Goal: Transaction & Acquisition: Purchase product/service

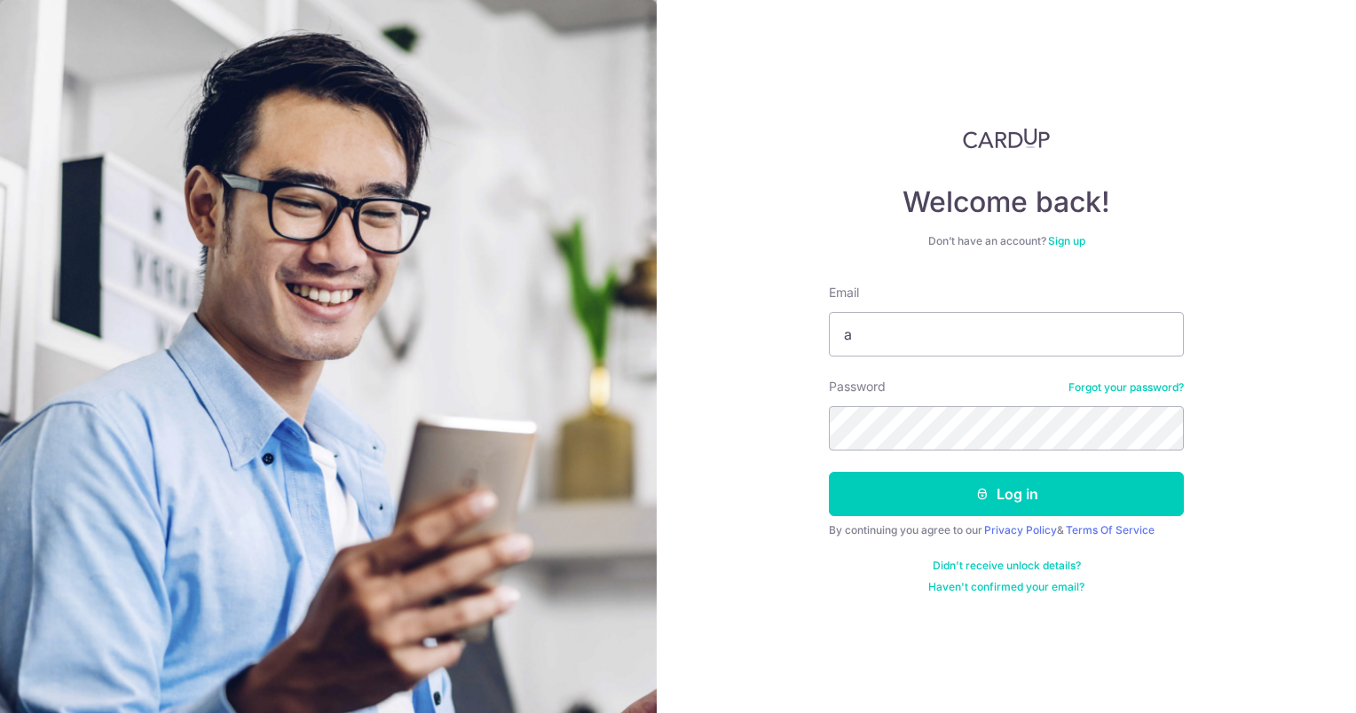
type input "[EMAIL_ADDRESS][DOMAIN_NAME]"
click at [829, 472] on button "Log in" at bounding box center [1006, 494] width 355 height 44
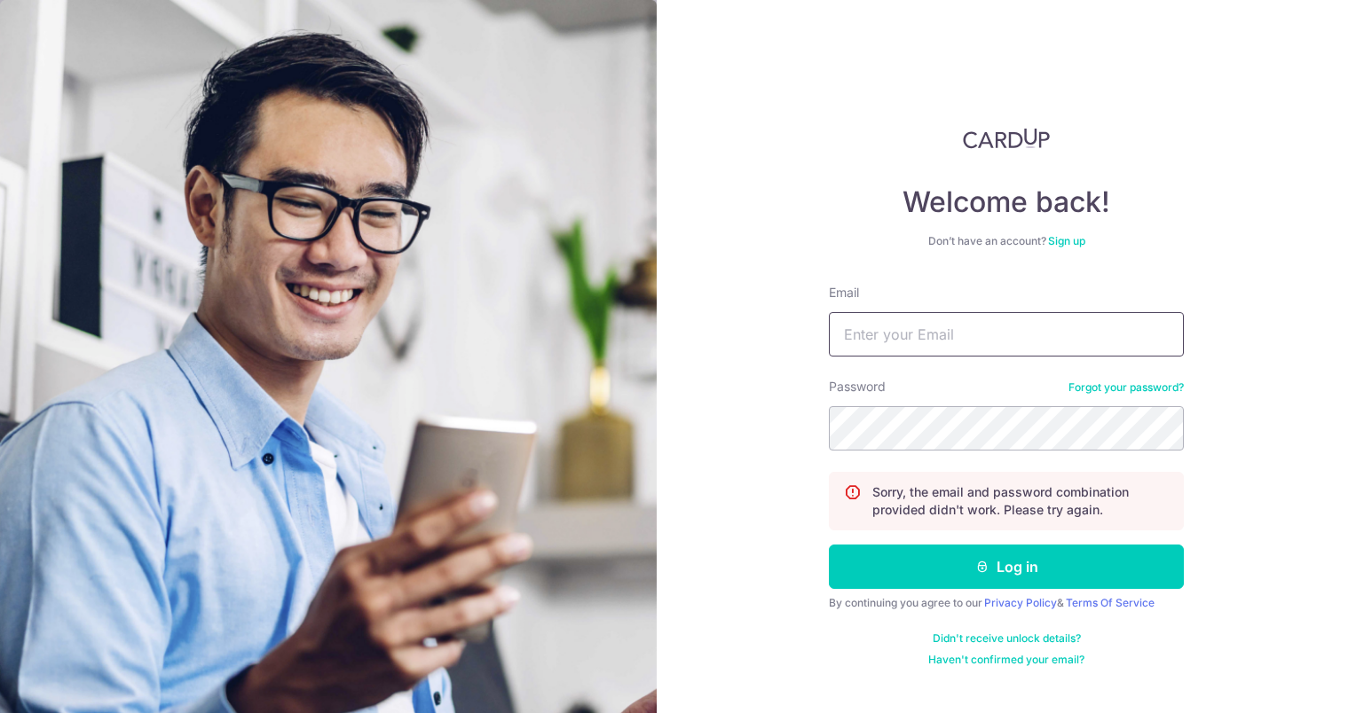
click at [905, 333] on input "Email" at bounding box center [1006, 334] width 355 height 44
type input "accounts@lit-strategy.com"
click at [1157, 381] on link "Forgot your password?" at bounding box center [1125, 388] width 115 height 14
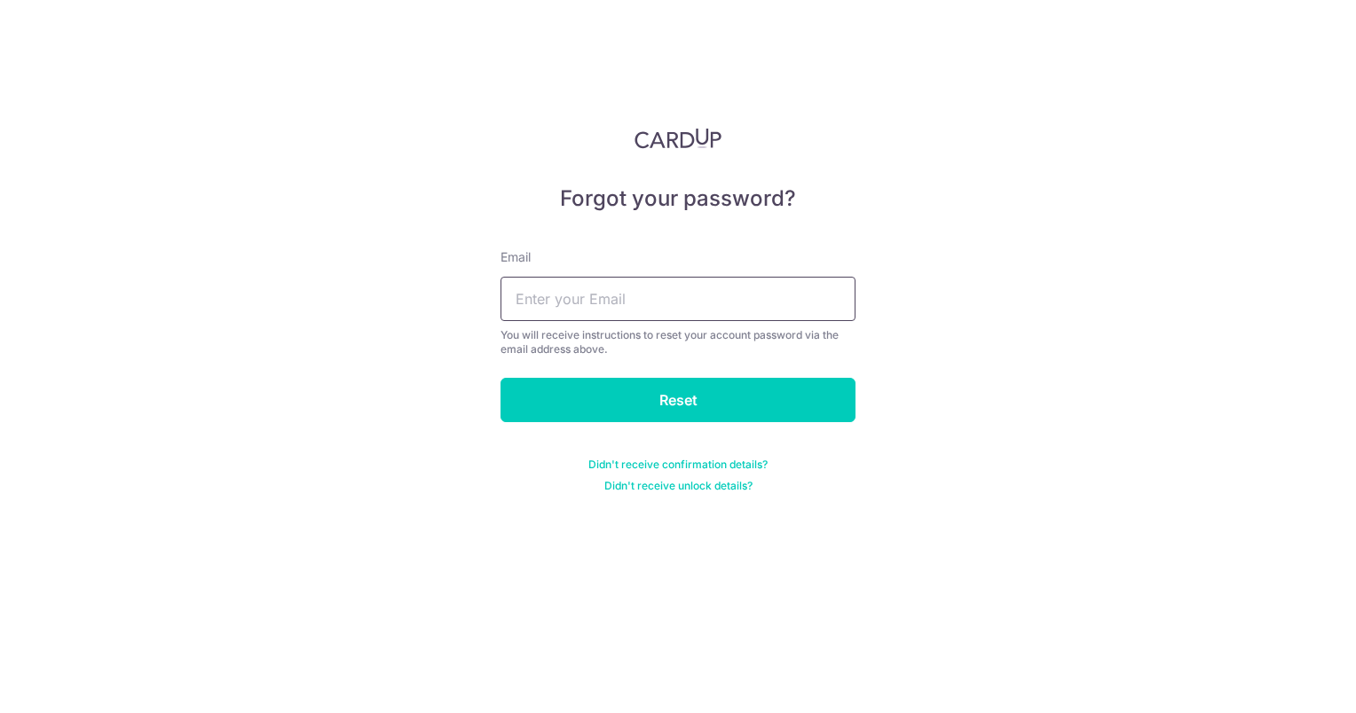
click at [674, 309] on input "text" at bounding box center [678, 299] width 355 height 44
type input "accounts@lit-strategy.com"
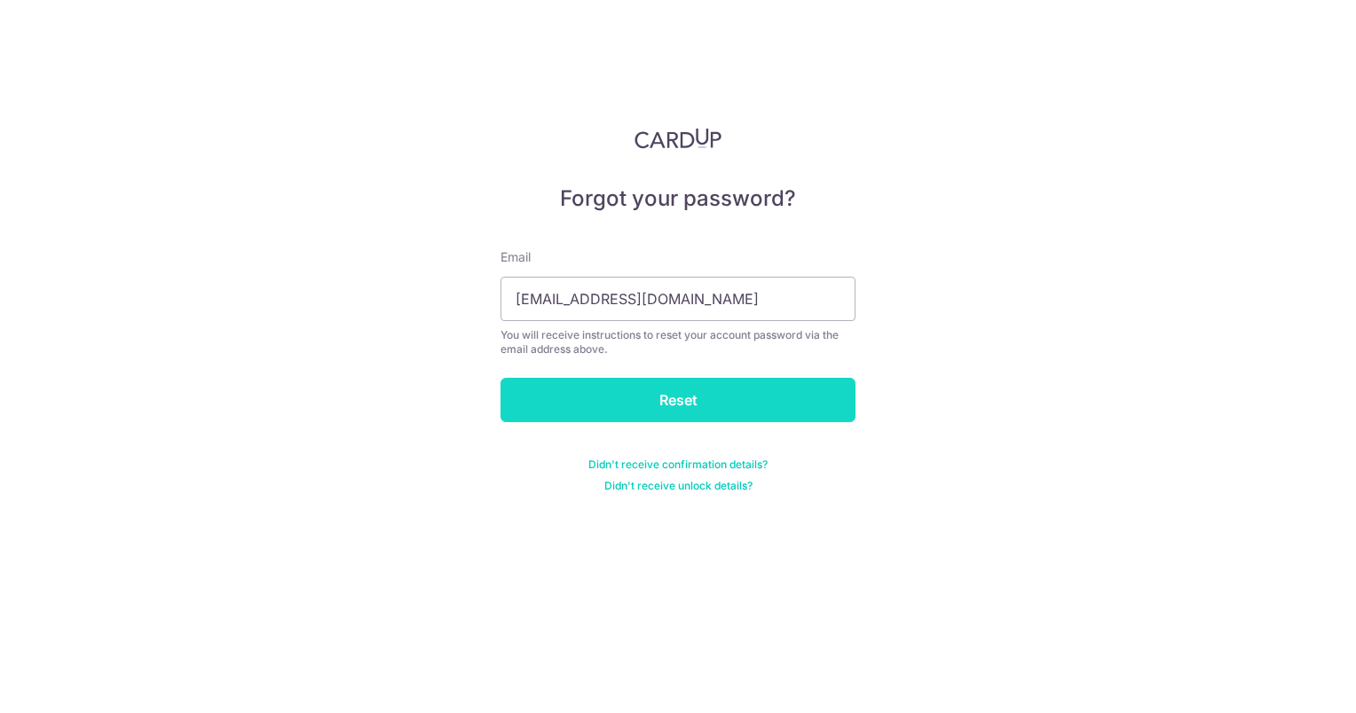
click at [685, 394] on input "Reset" at bounding box center [678, 400] width 355 height 44
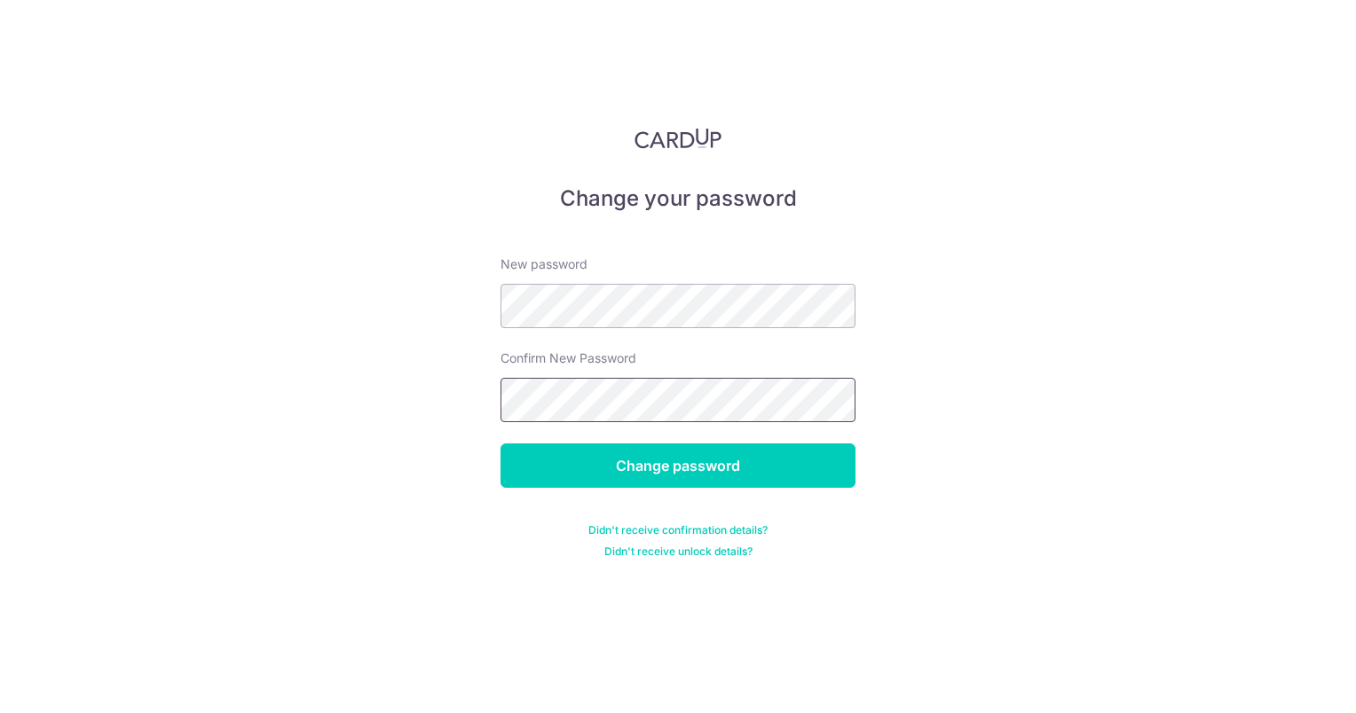
click at [501, 444] on input "Change password" at bounding box center [678, 466] width 355 height 44
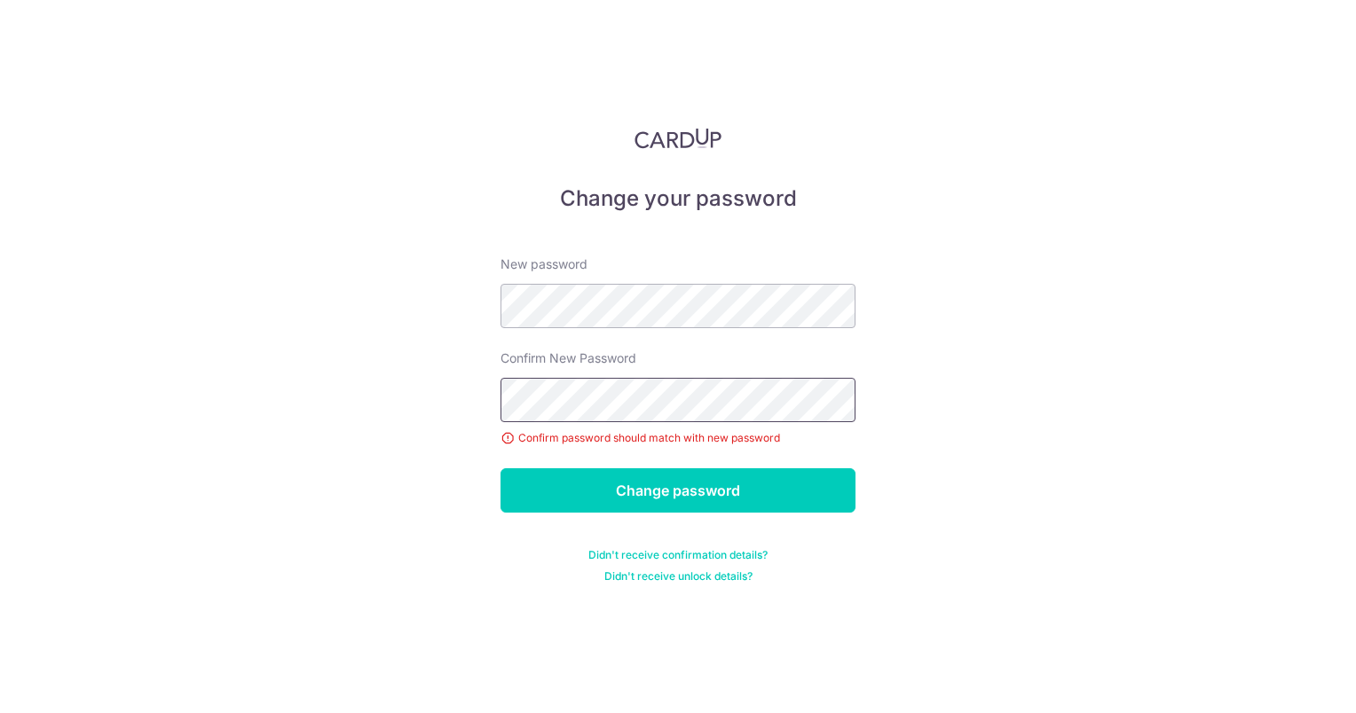
click at [501, 469] on input "Change password" at bounding box center [678, 491] width 355 height 44
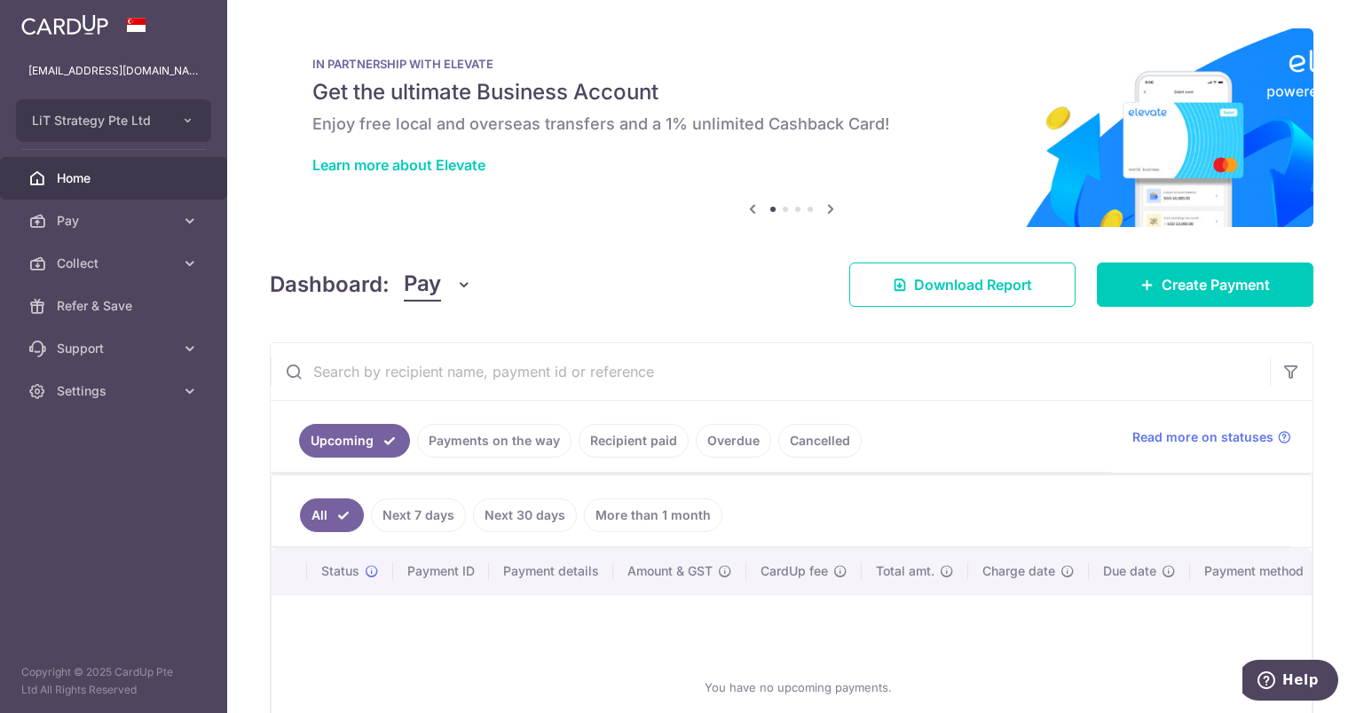
click at [70, 176] on span "Home" at bounding box center [115, 178] width 117 height 18
click at [99, 182] on span "Home" at bounding box center [115, 178] width 117 height 18
click at [91, 224] on span "Pay" at bounding box center [115, 221] width 117 height 18
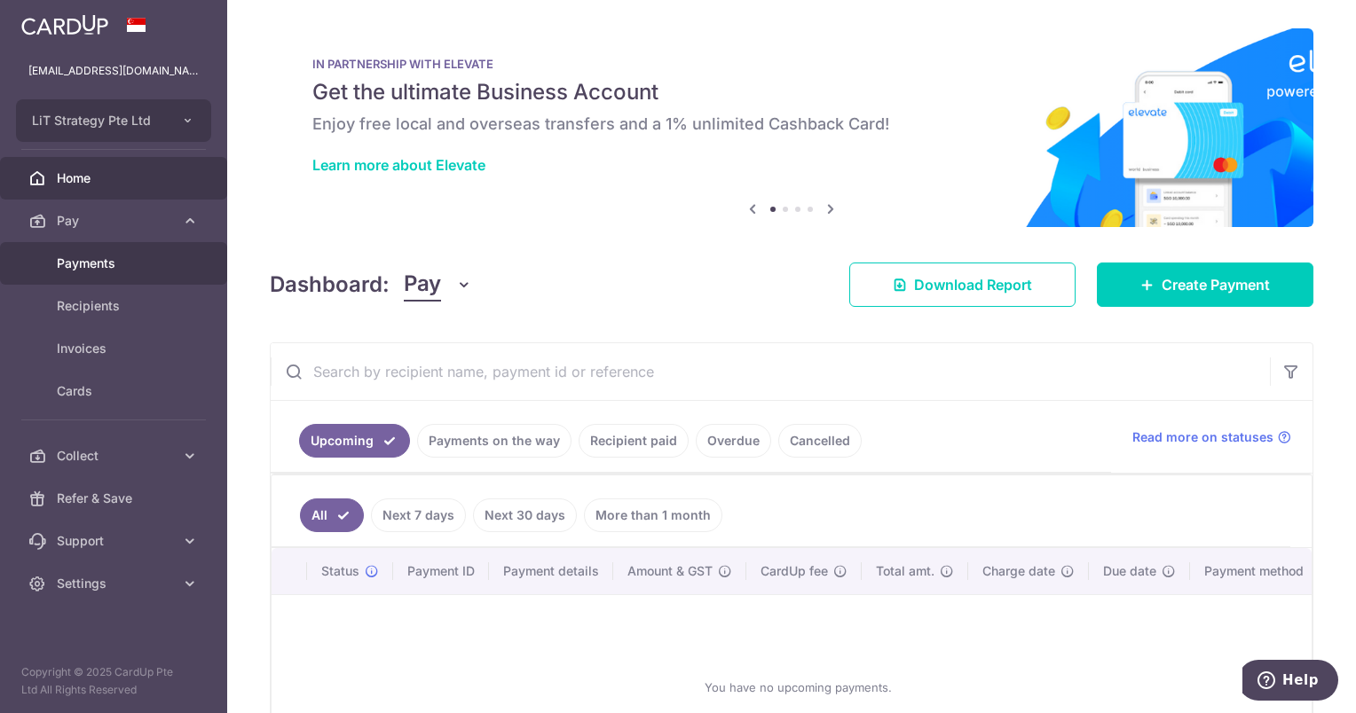
click at [96, 267] on span "Payments" at bounding box center [115, 264] width 117 height 18
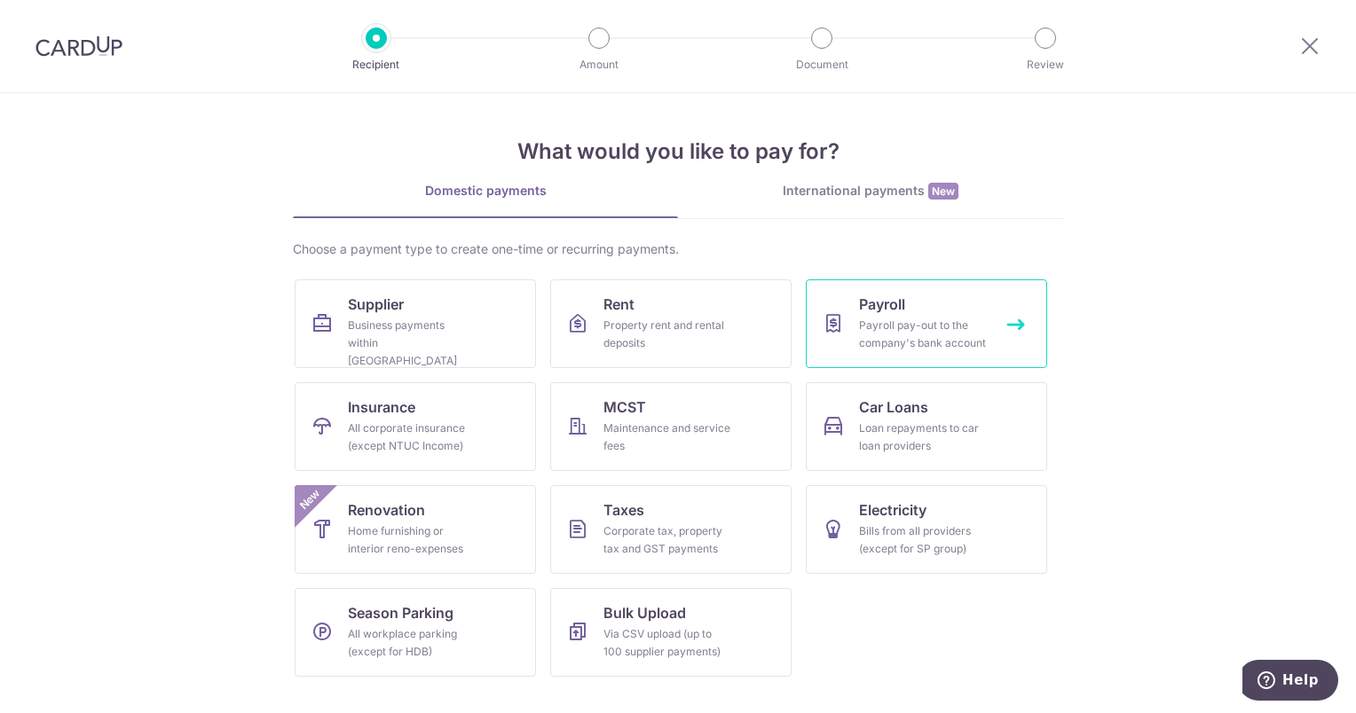
click at [868, 343] on div "Payroll pay-out to the company's bank account" at bounding box center [923, 334] width 128 height 35
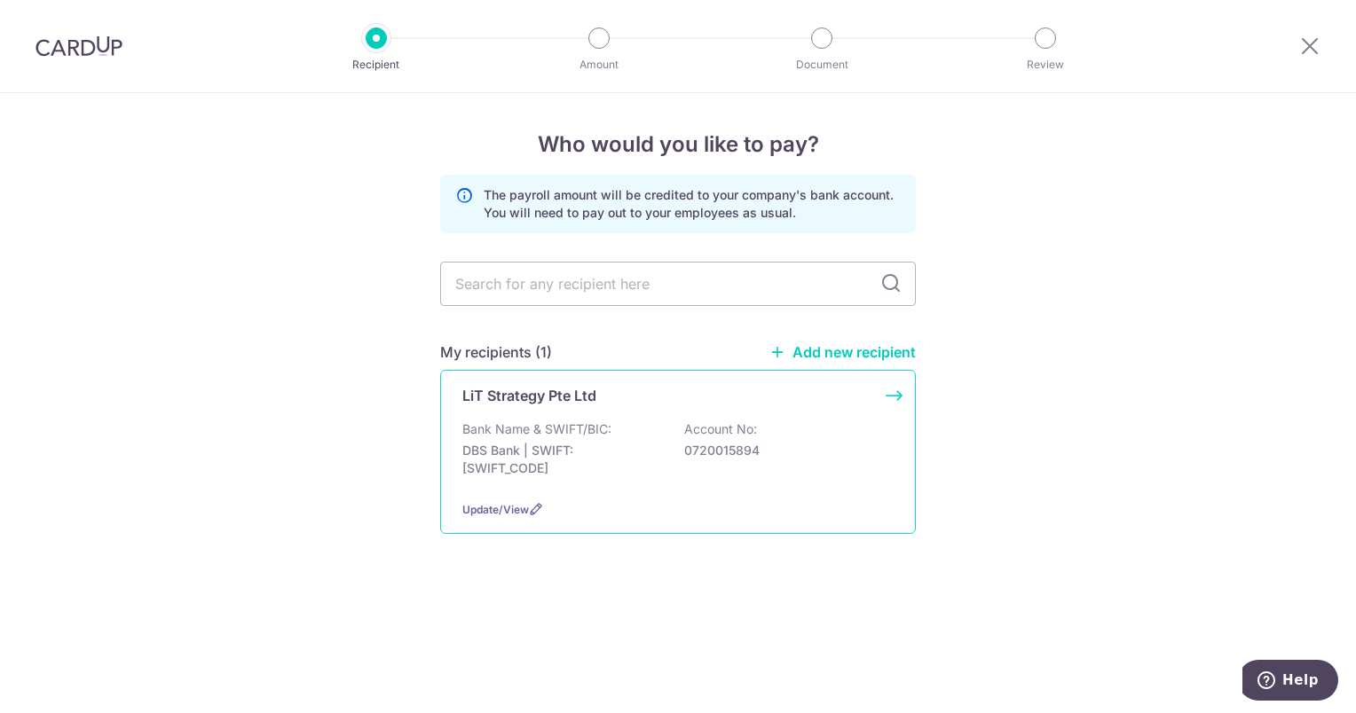
click at [630, 416] on div "LiT Strategy Pte Ltd Bank Name & SWIFT/BIC: DBS Bank | SWIFT: DBSSSGSGXXX Accou…" at bounding box center [678, 452] width 476 height 164
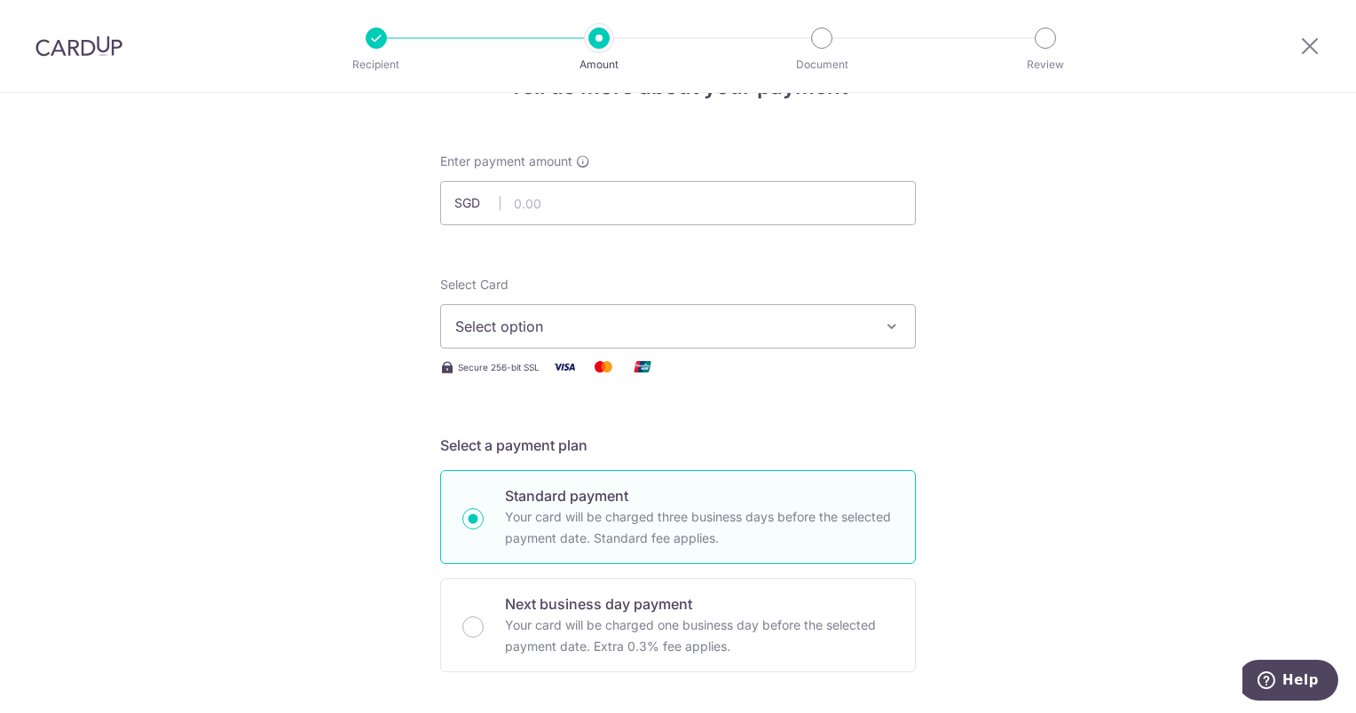
scroll to position [89, 0]
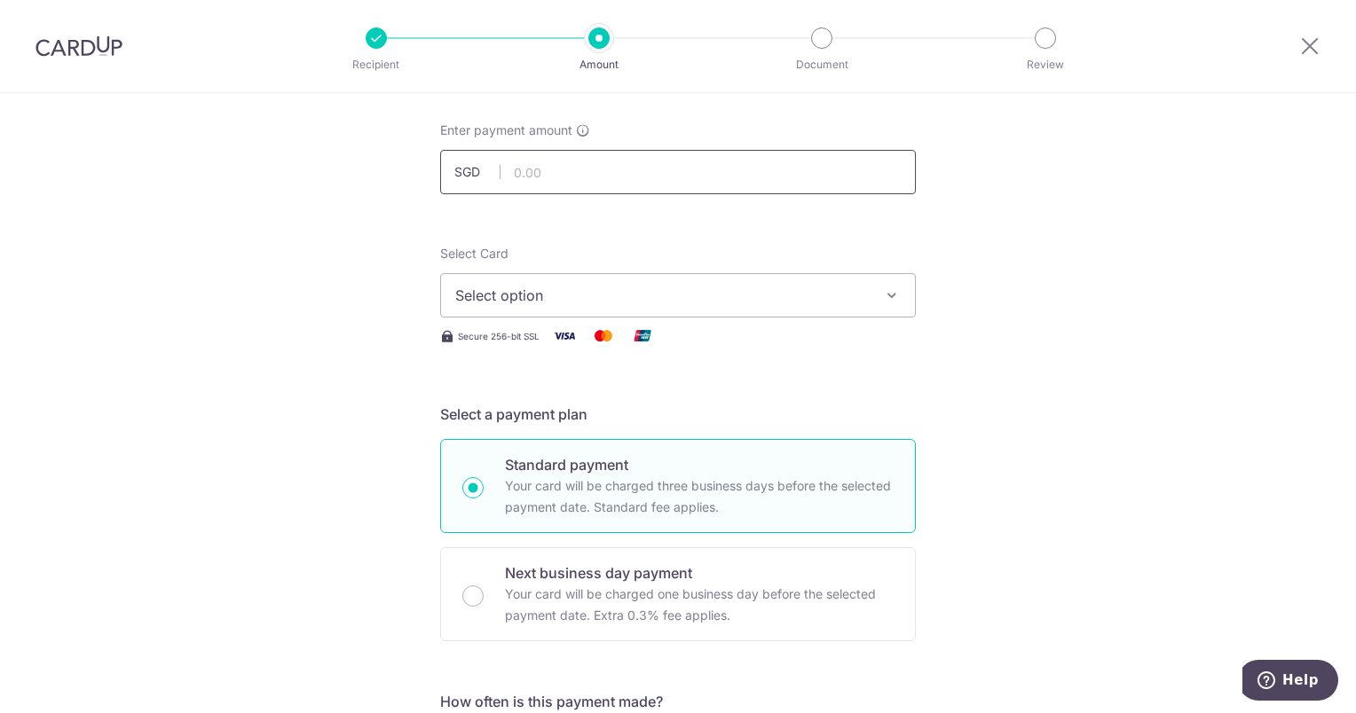
click at [524, 166] on input "text" at bounding box center [678, 172] width 476 height 44
type input "20,000.00"
click at [786, 291] on span "Select option" at bounding box center [662, 295] width 414 height 21
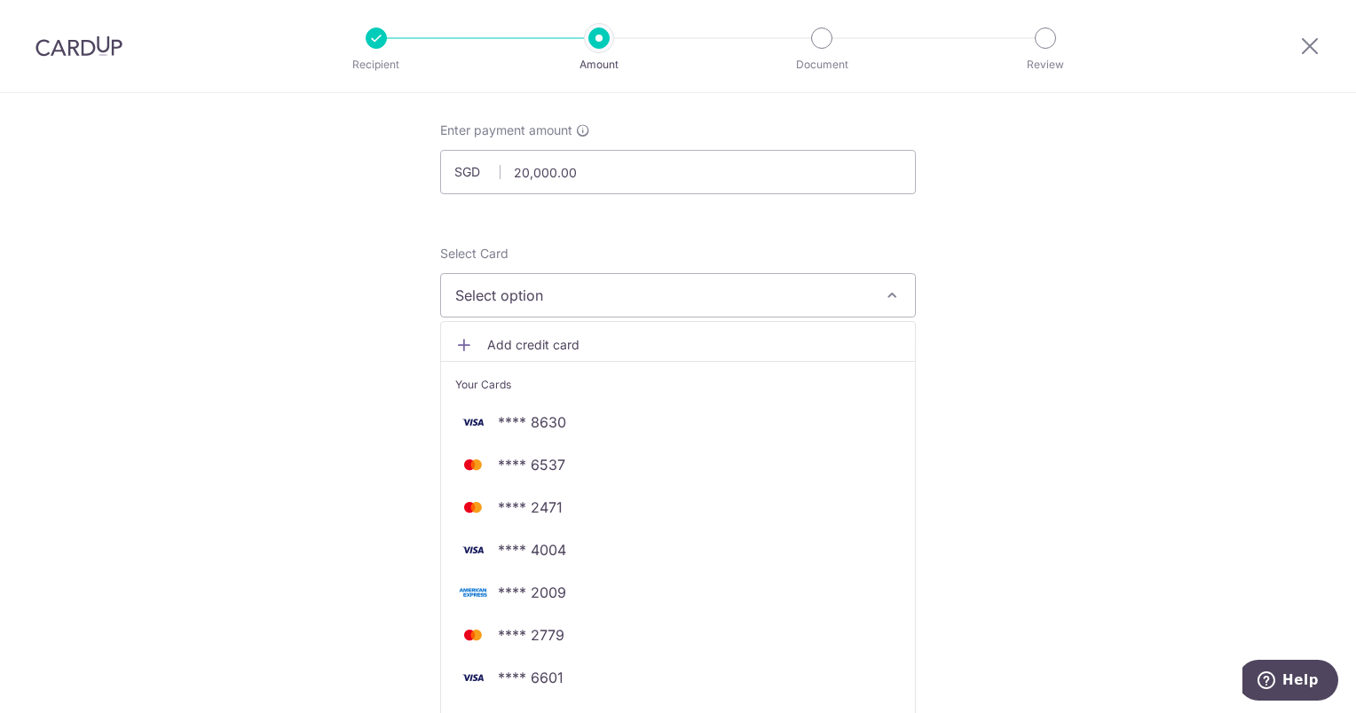
click at [543, 592] on span "**** 2009" at bounding box center [532, 592] width 68 height 21
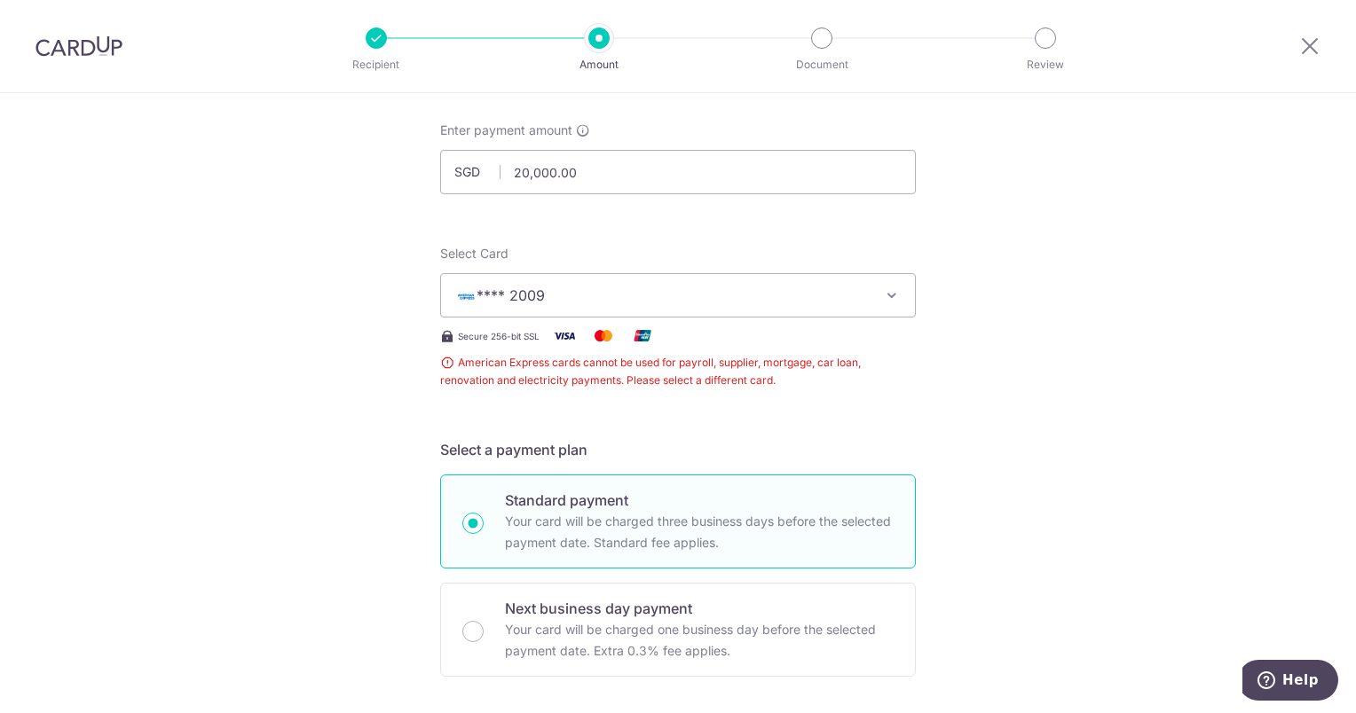
click at [824, 294] on span "**** 2009" at bounding box center [662, 295] width 414 height 21
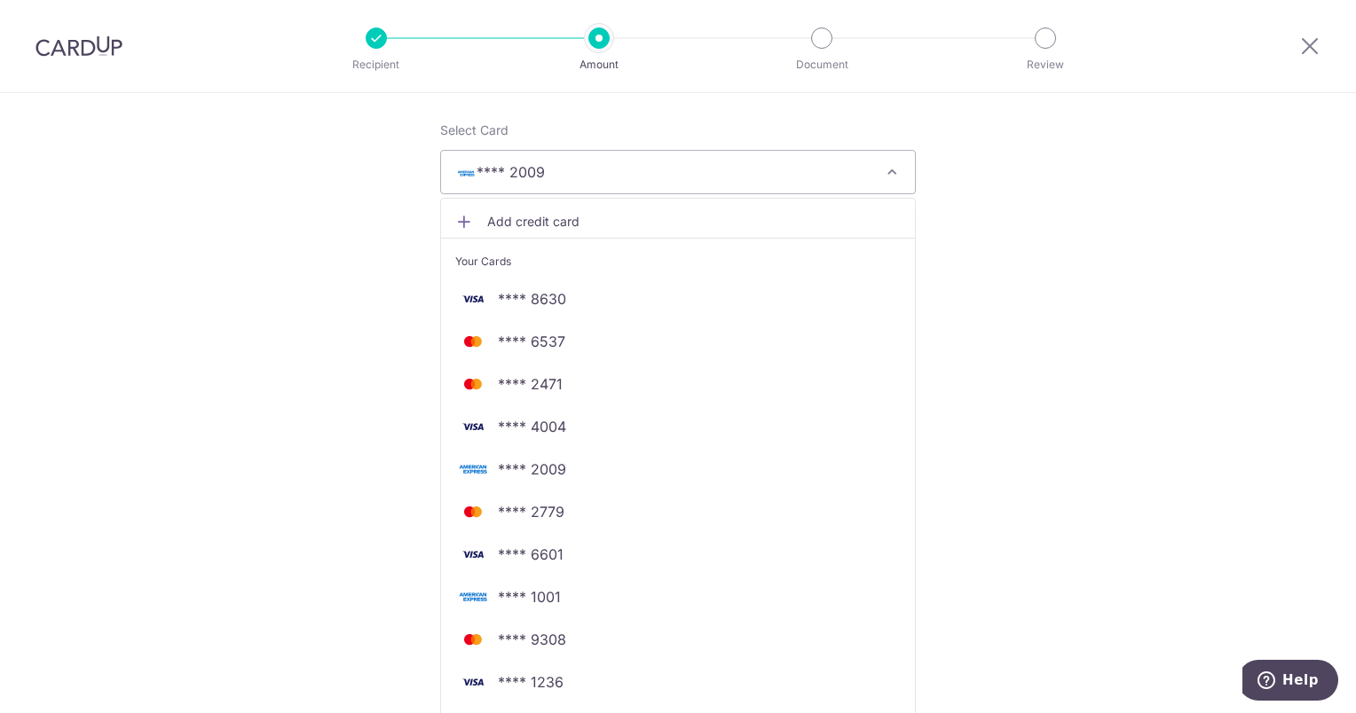
scroll to position [355, 0]
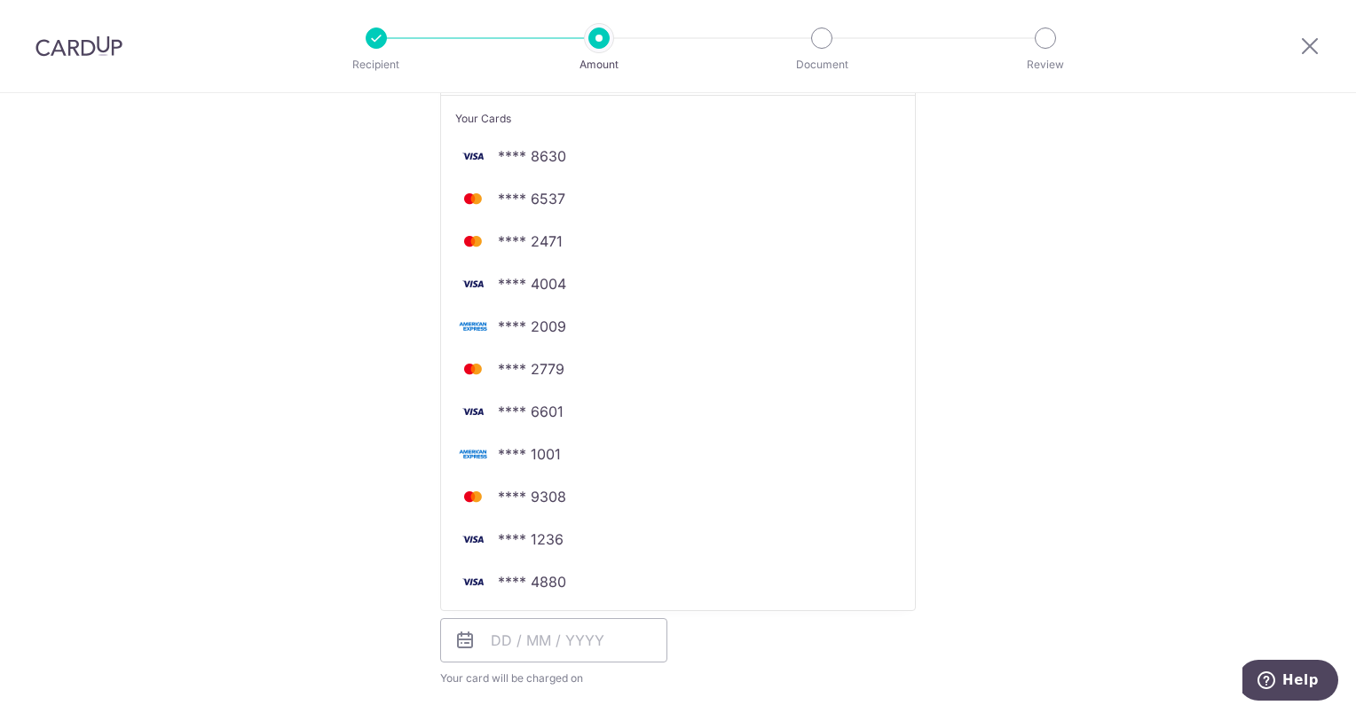
click at [1186, 448] on div "Tell us more about your payment Enter payment amount SGD 20,000.00 20000.00 Sel…" at bounding box center [678, 609] width 1356 height 1742
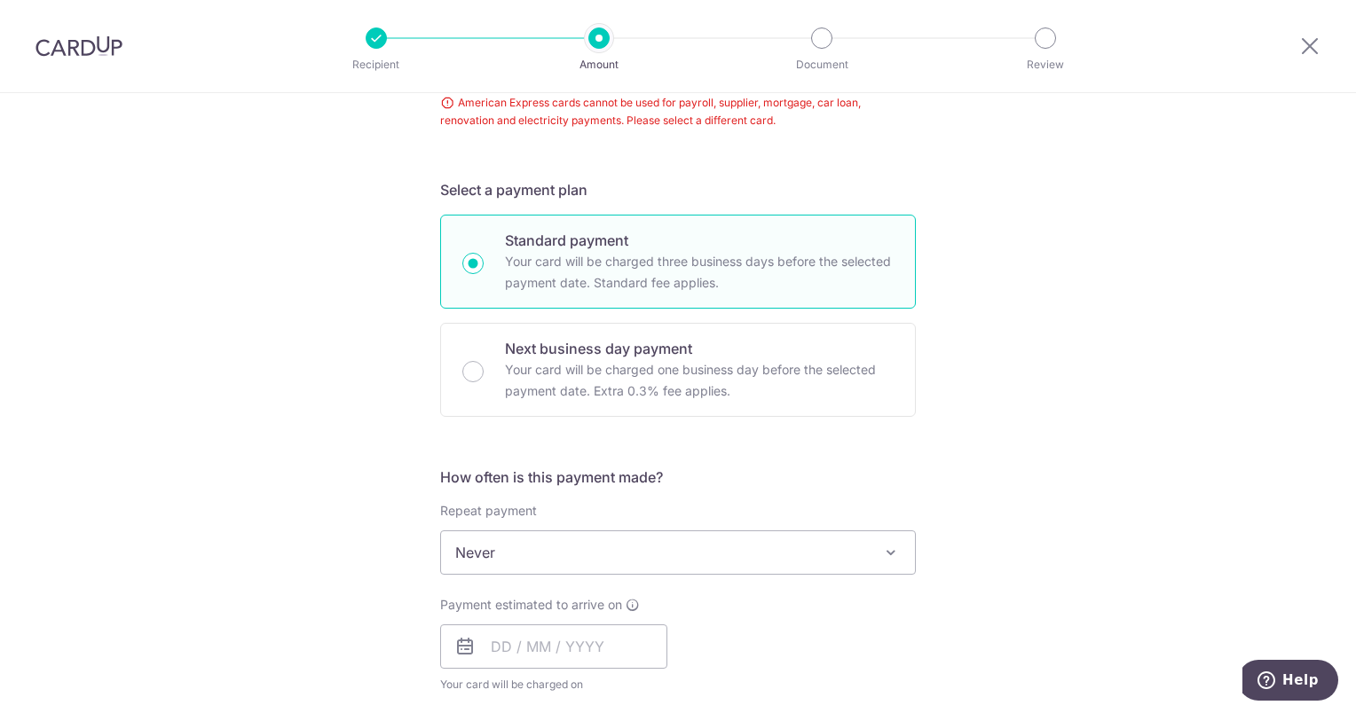
scroll to position [444, 0]
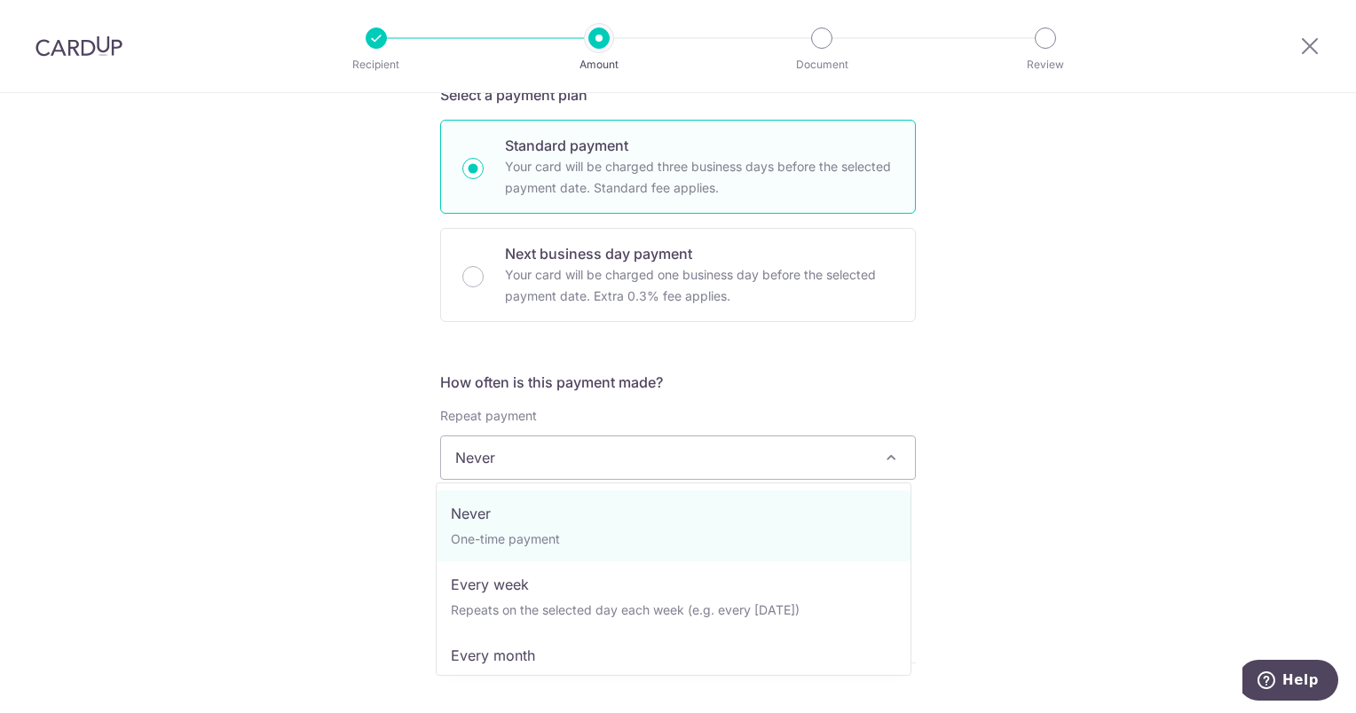
click at [795, 469] on span "Never" at bounding box center [678, 458] width 474 height 43
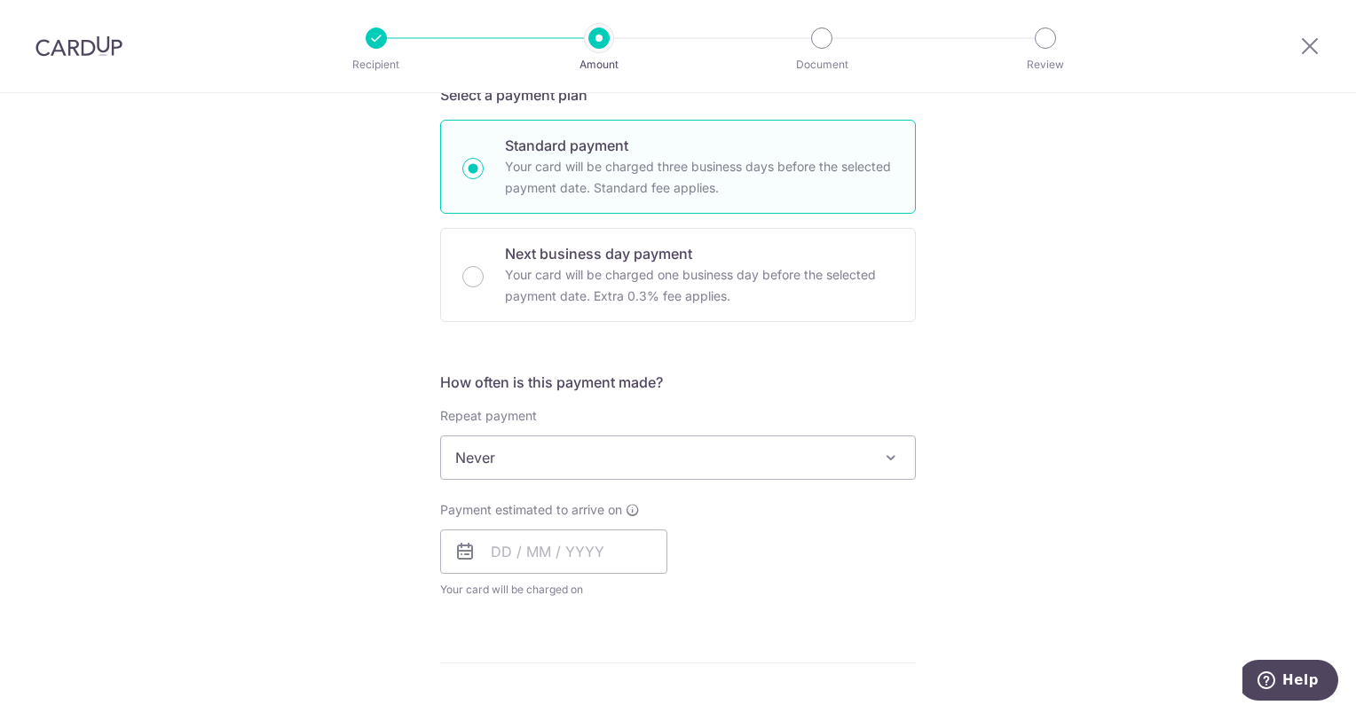
click at [1047, 497] on div "Tell us more about your payment Enter payment amount SGD 20,000.00 20000.00 Sel…" at bounding box center [678, 520] width 1356 height 1742
click at [563, 560] on input "text" at bounding box center [553, 552] width 227 height 44
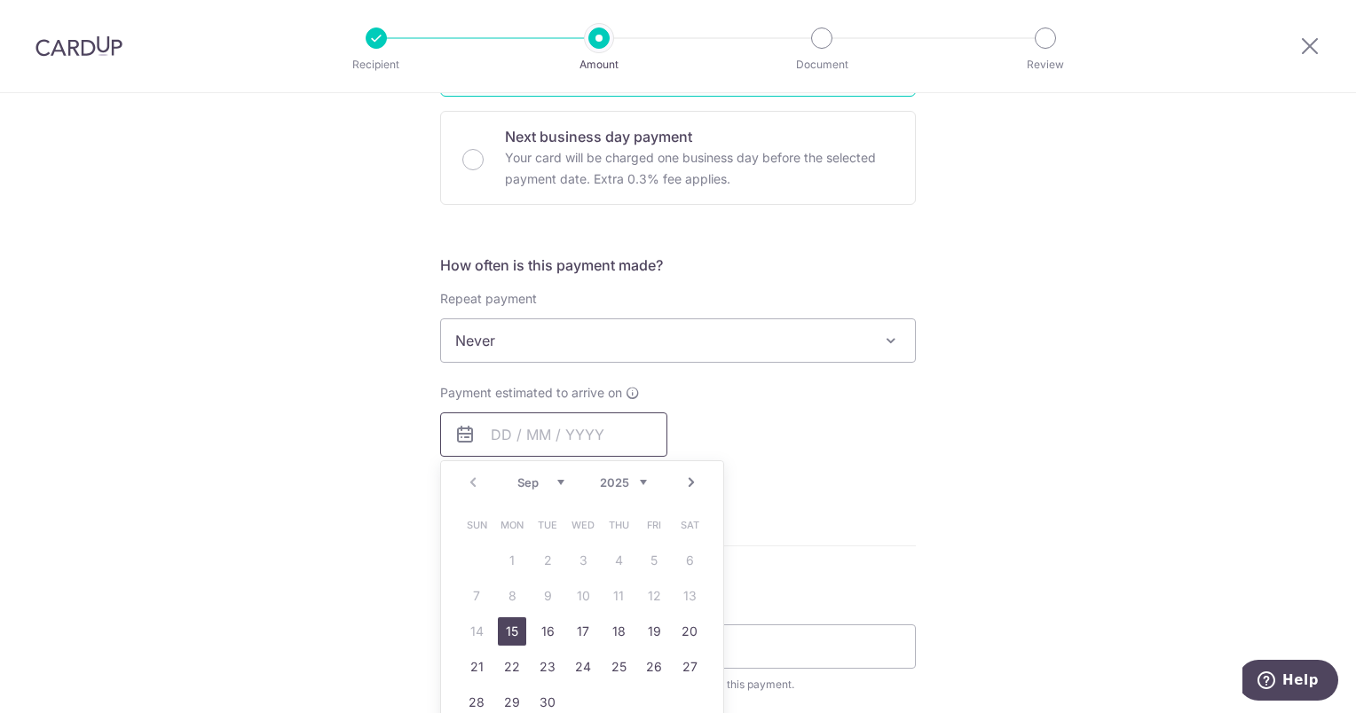
scroll to position [710, 0]
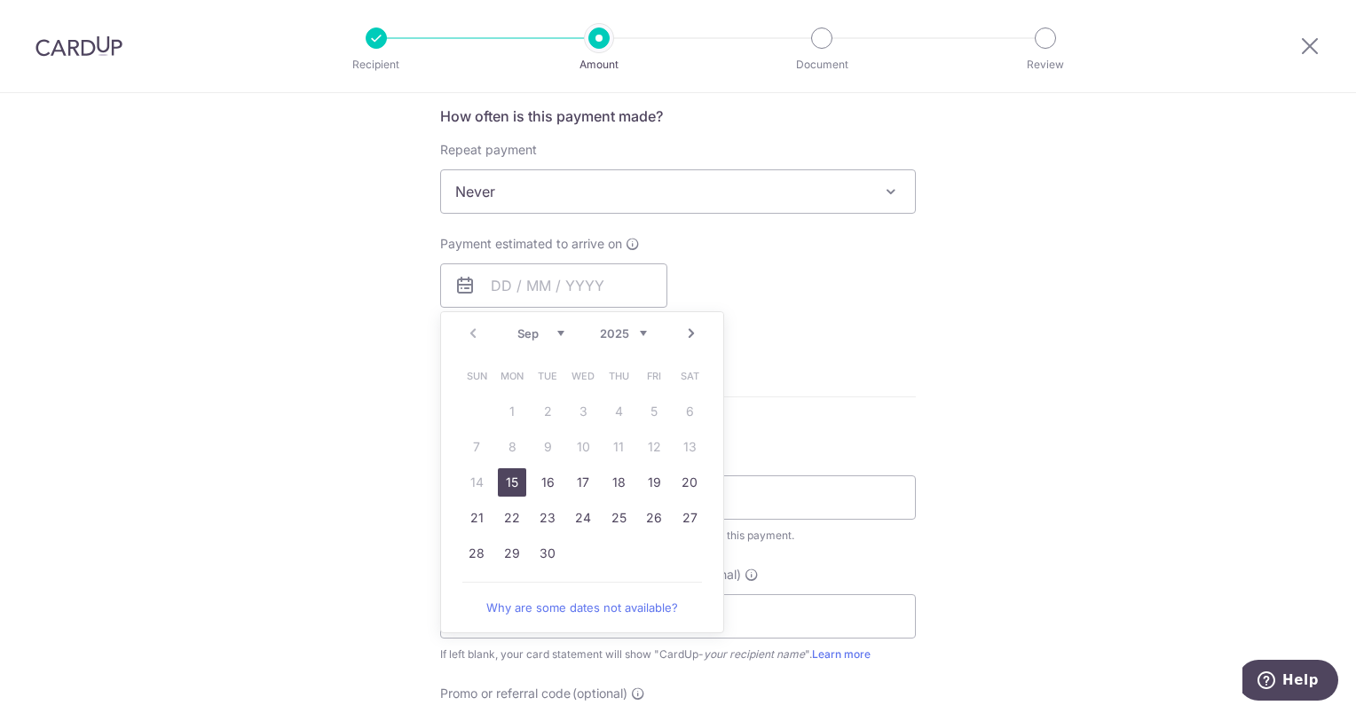
click at [507, 479] on link "15" at bounding box center [512, 483] width 28 height 28
type input "15/09/2025"
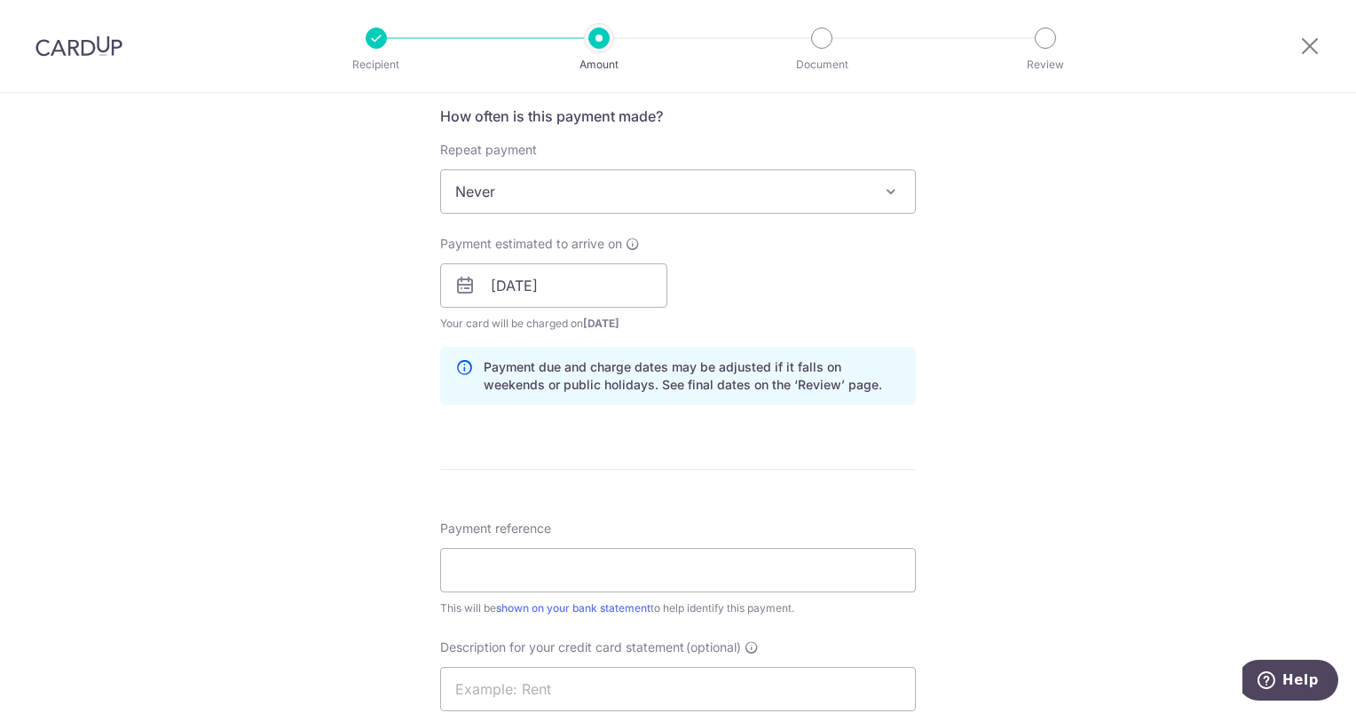
click at [1100, 454] on div "Tell us more about your payment Enter payment amount SGD 20,000.00 20000.00 Sel…" at bounding box center [678, 290] width 1356 height 1815
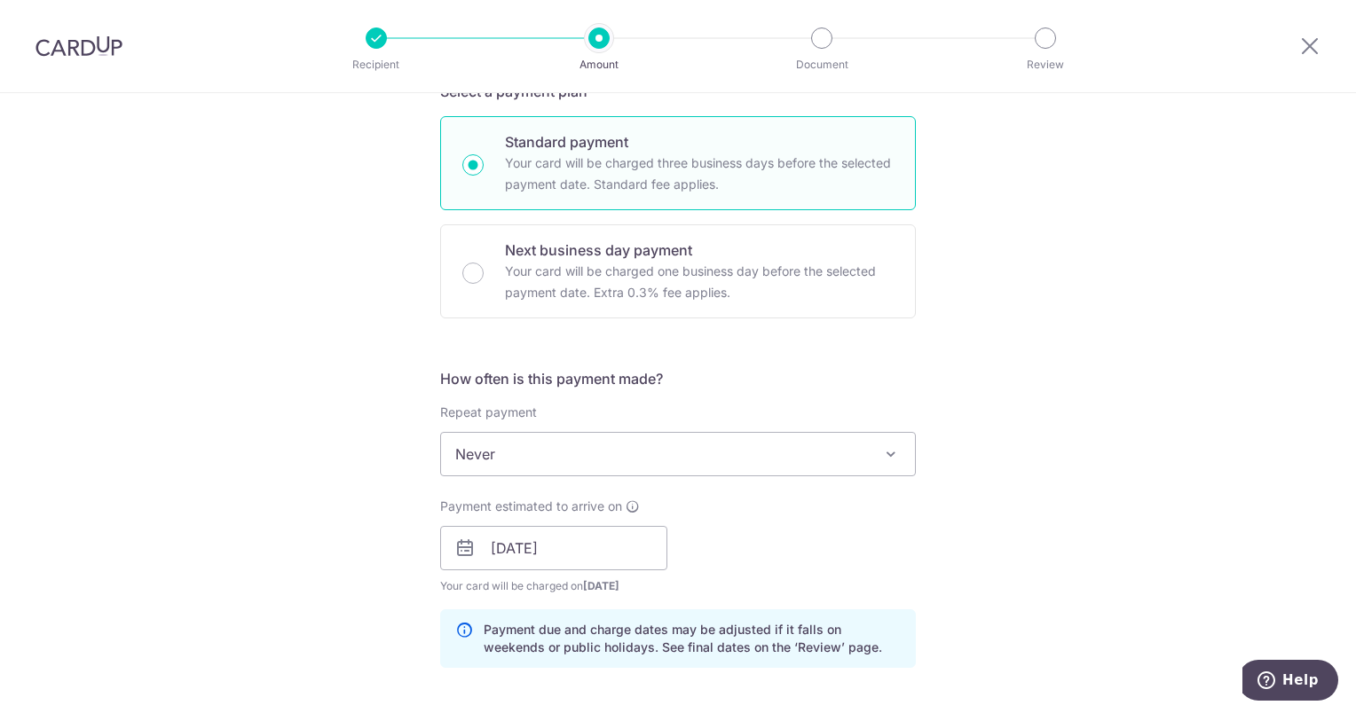
scroll to position [355, 0]
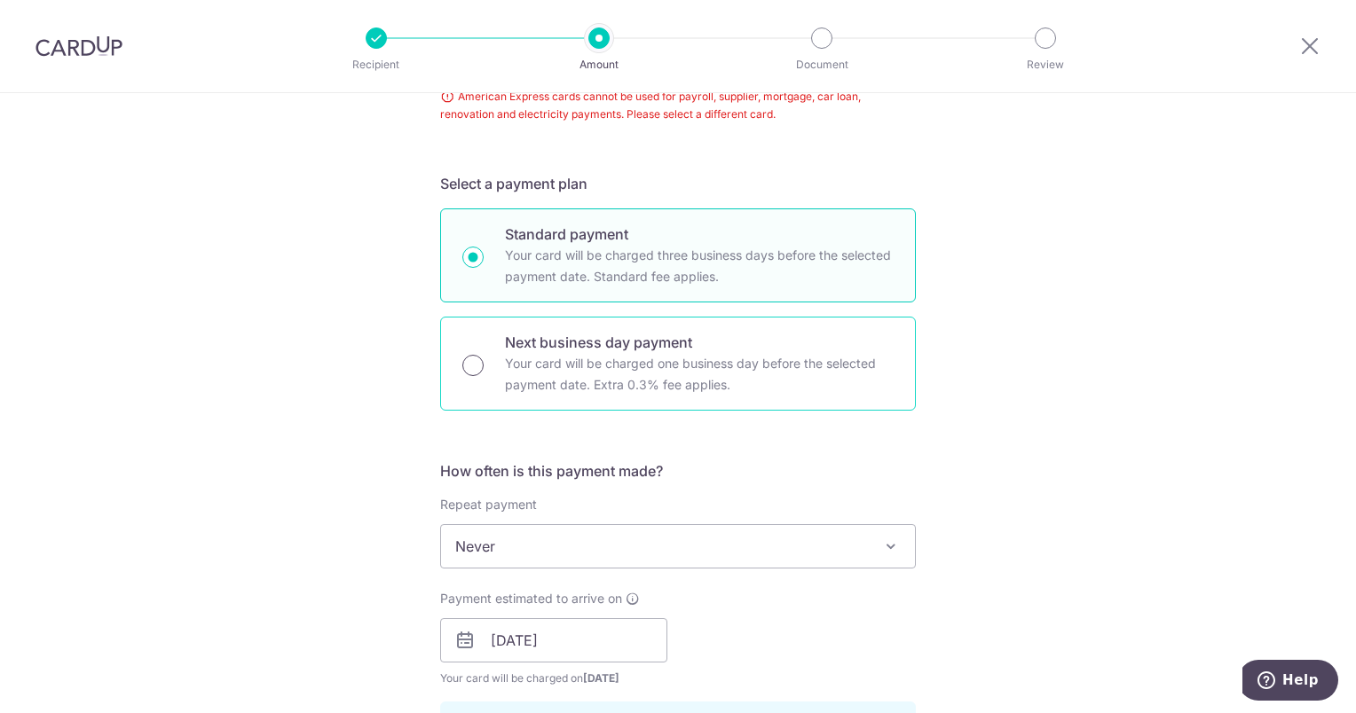
click at [467, 366] on input "Next business day payment Your card will be charged one business day before the…" at bounding box center [472, 365] width 21 height 21
radio input "true"
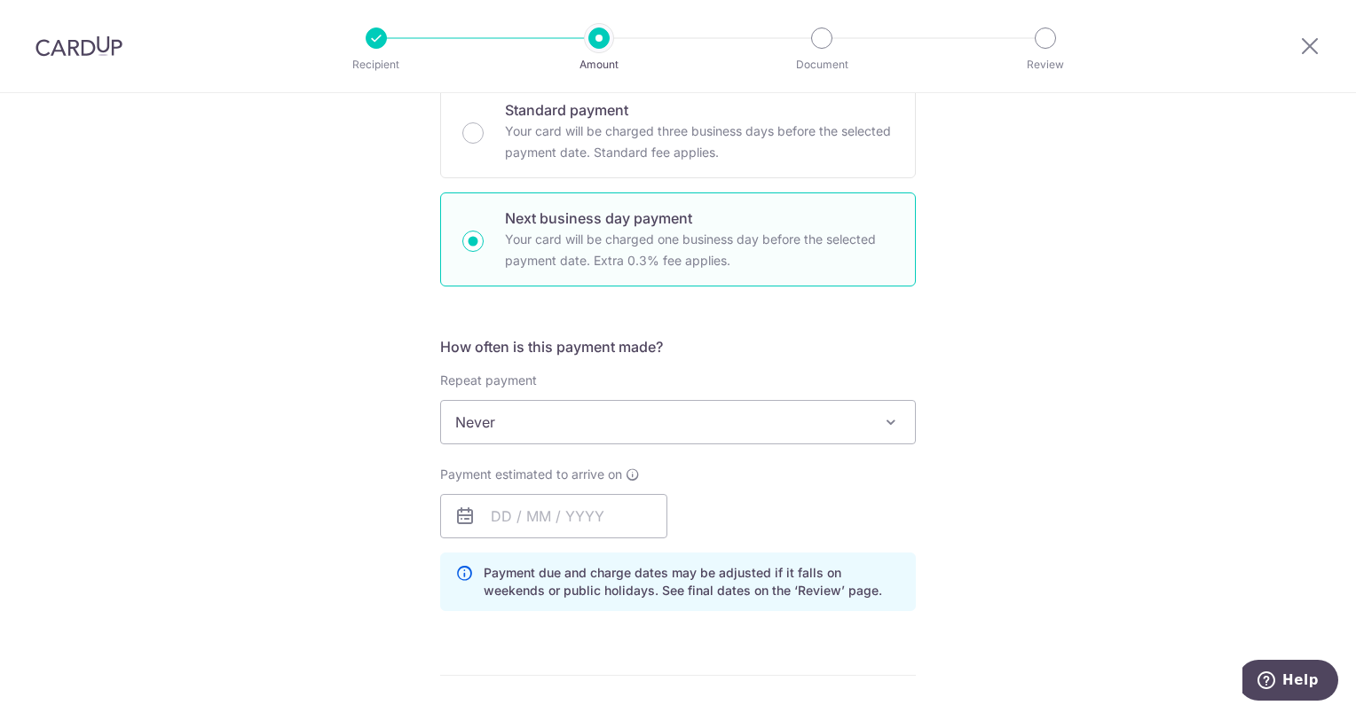
scroll to position [532, 0]
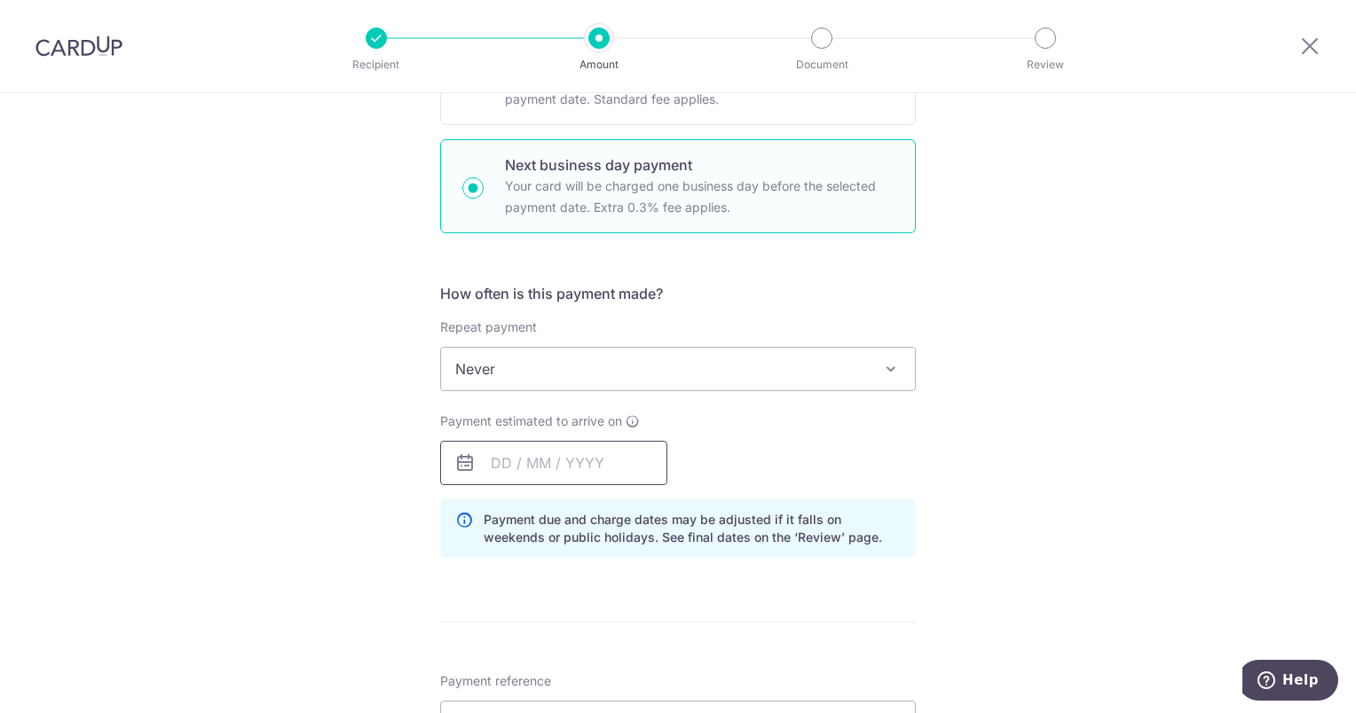
click at [493, 459] on input "text" at bounding box center [553, 463] width 227 height 44
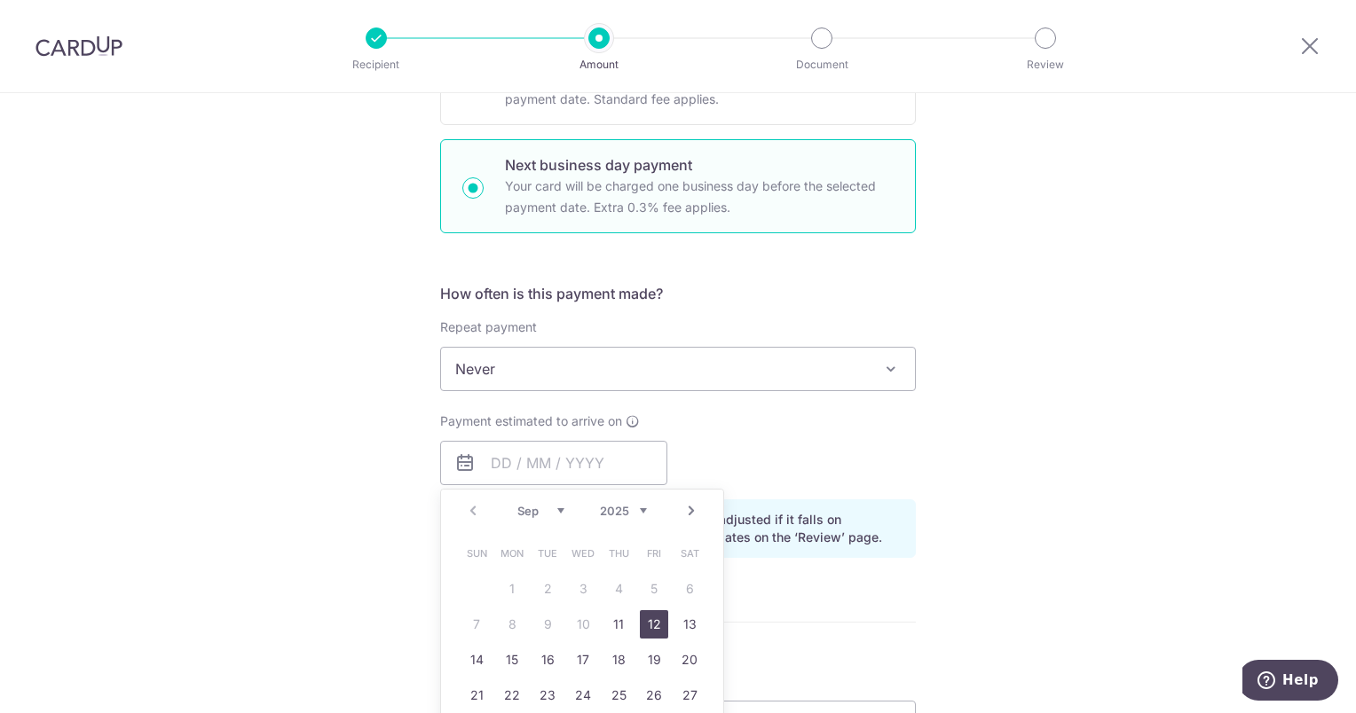
click at [651, 628] on link "12" at bounding box center [654, 625] width 28 height 28
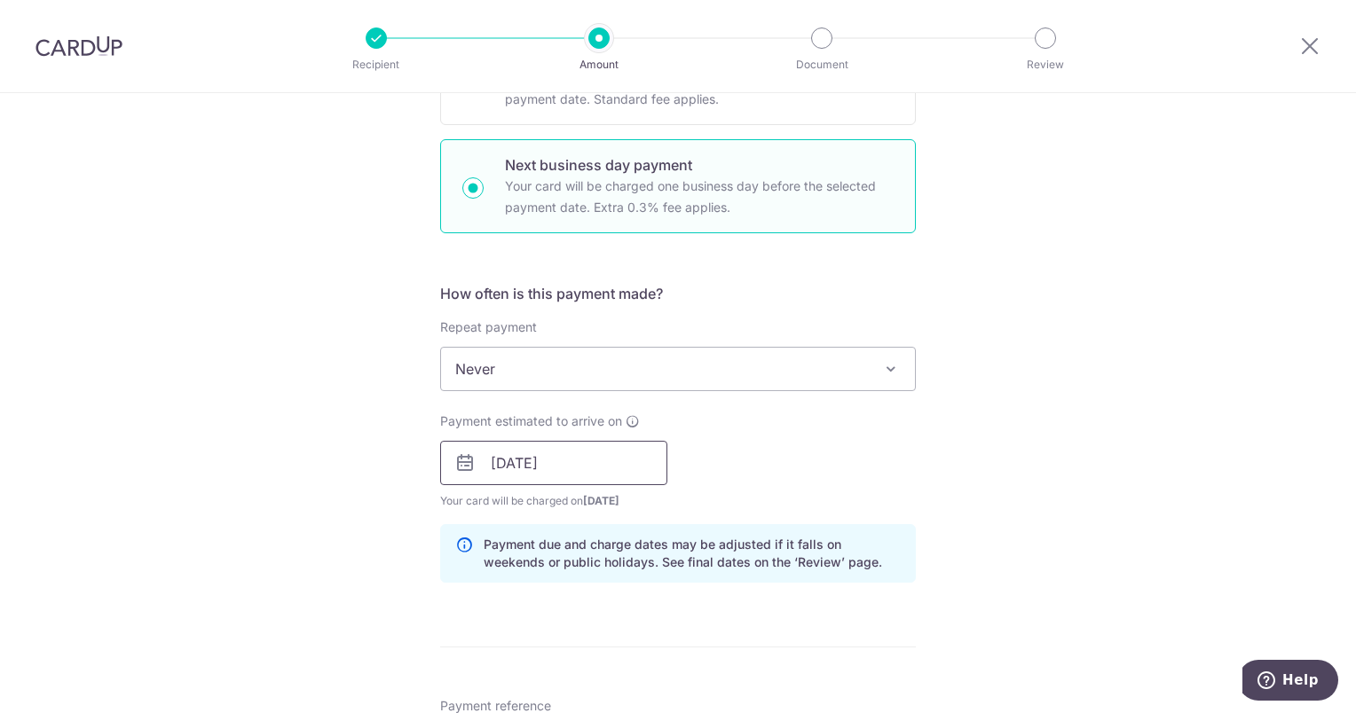
click at [582, 479] on input "12/09/2025" at bounding box center [553, 463] width 227 height 44
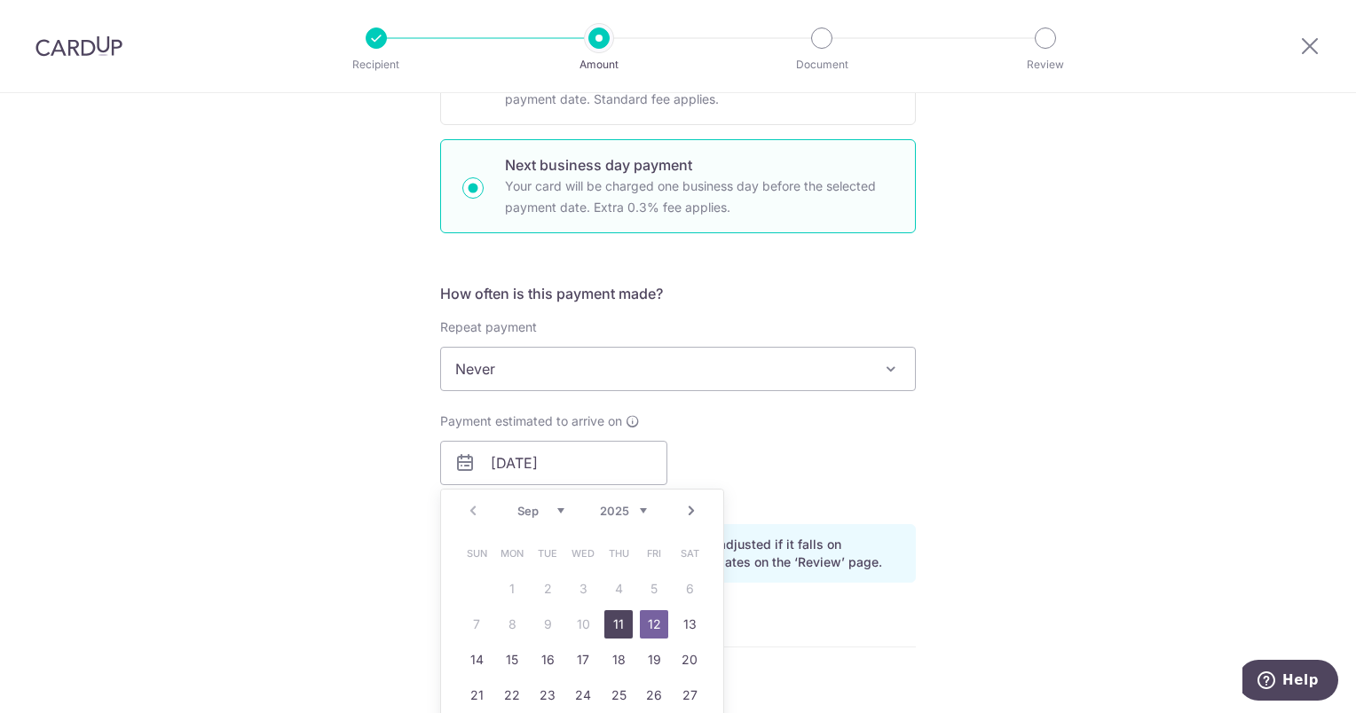
click at [614, 619] on link "11" at bounding box center [618, 625] width 28 height 28
type input "11/09/2025"
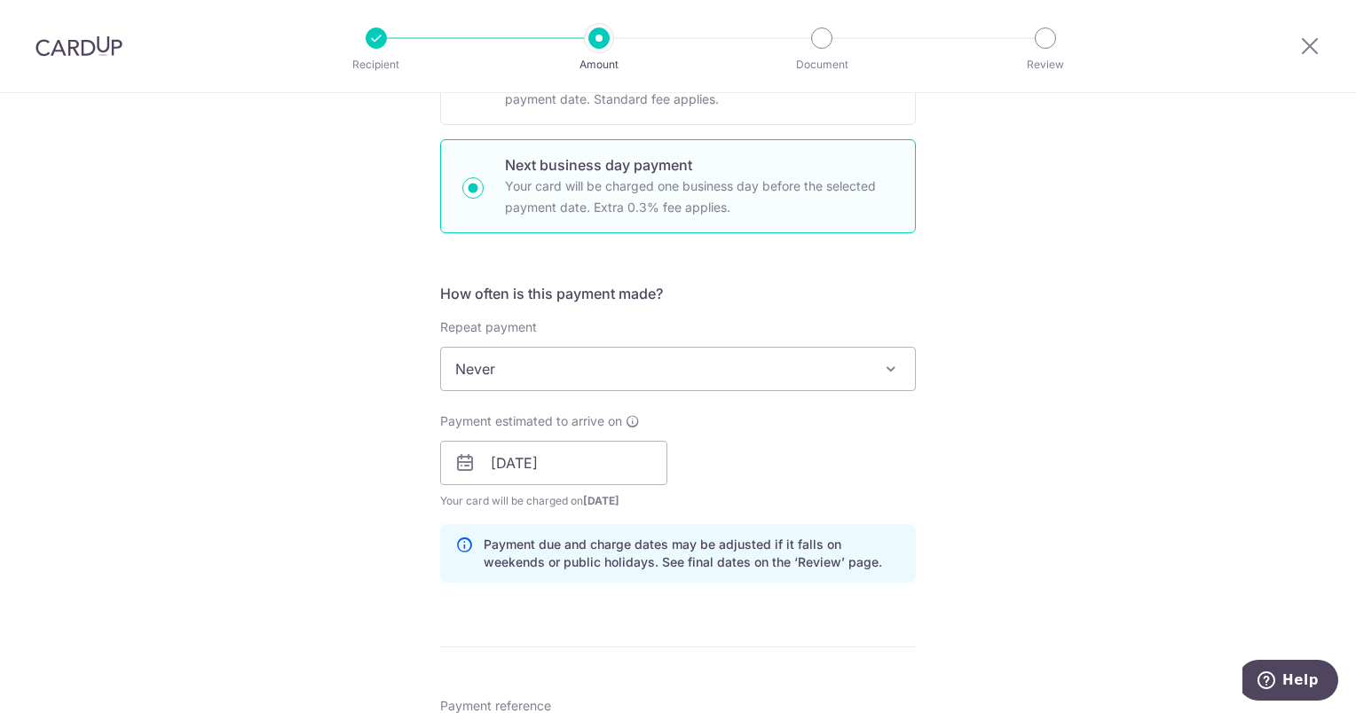
drag, startPoint x: 1099, startPoint y: 466, endPoint x: 1085, endPoint y: 461, distance: 14.0
click at [1100, 466] on div "Tell us more about your payment Enter payment amount SGD 20,000.00 20000.00 Sel…" at bounding box center [678, 511] width 1356 height 1901
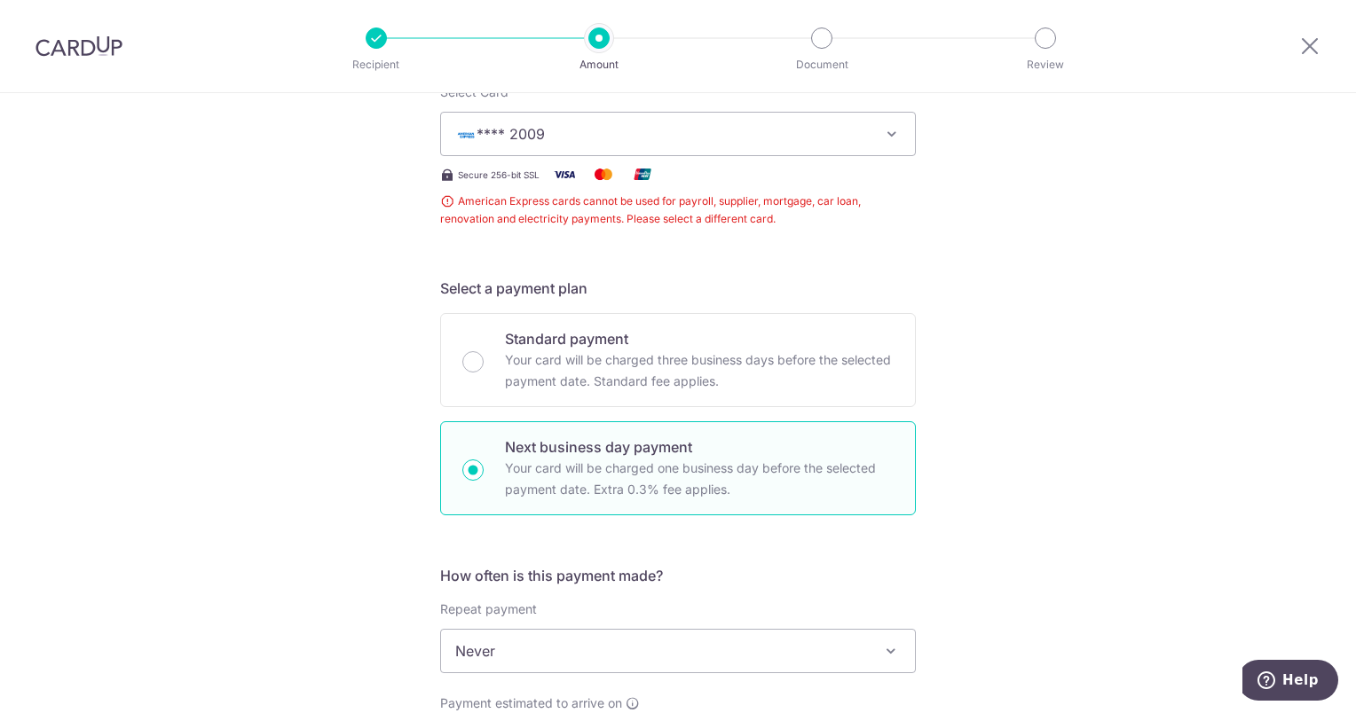
scroll to position [0, 0]
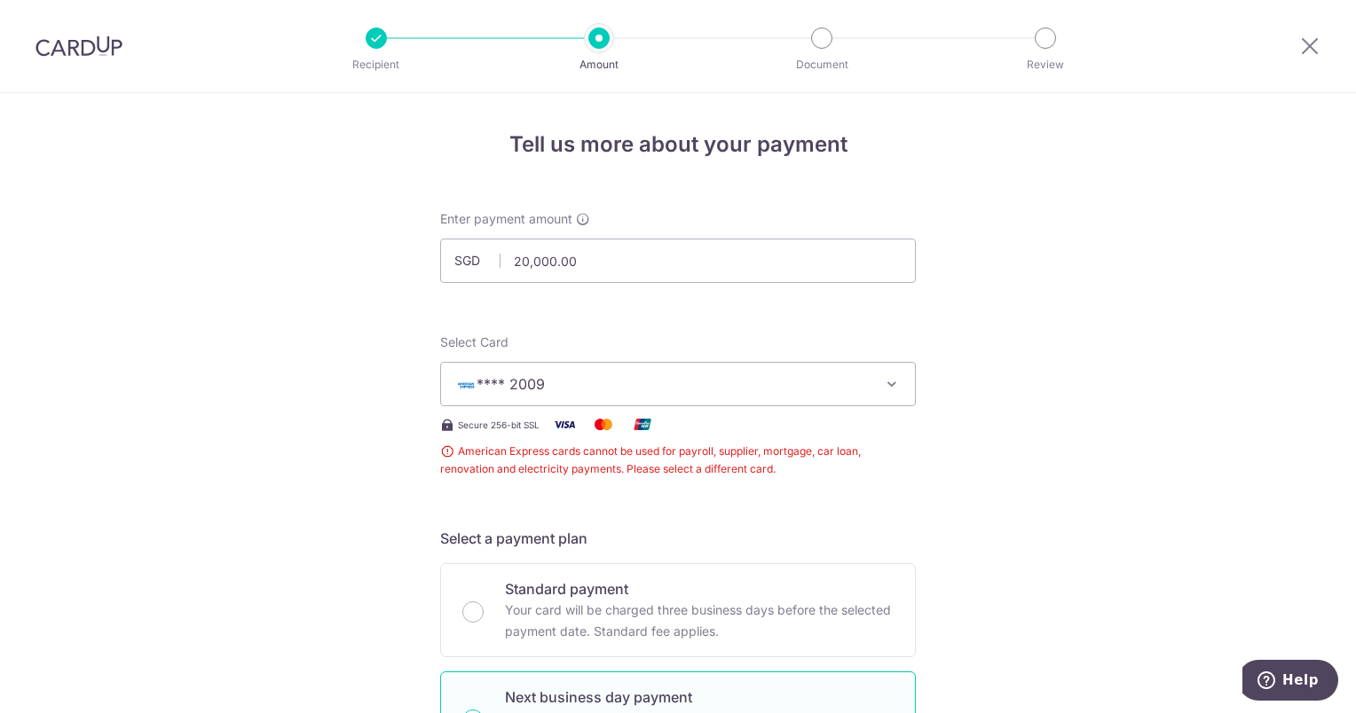
click at [883, 387] on icon "button" at bounding box center [892, 384] width 18 height 18
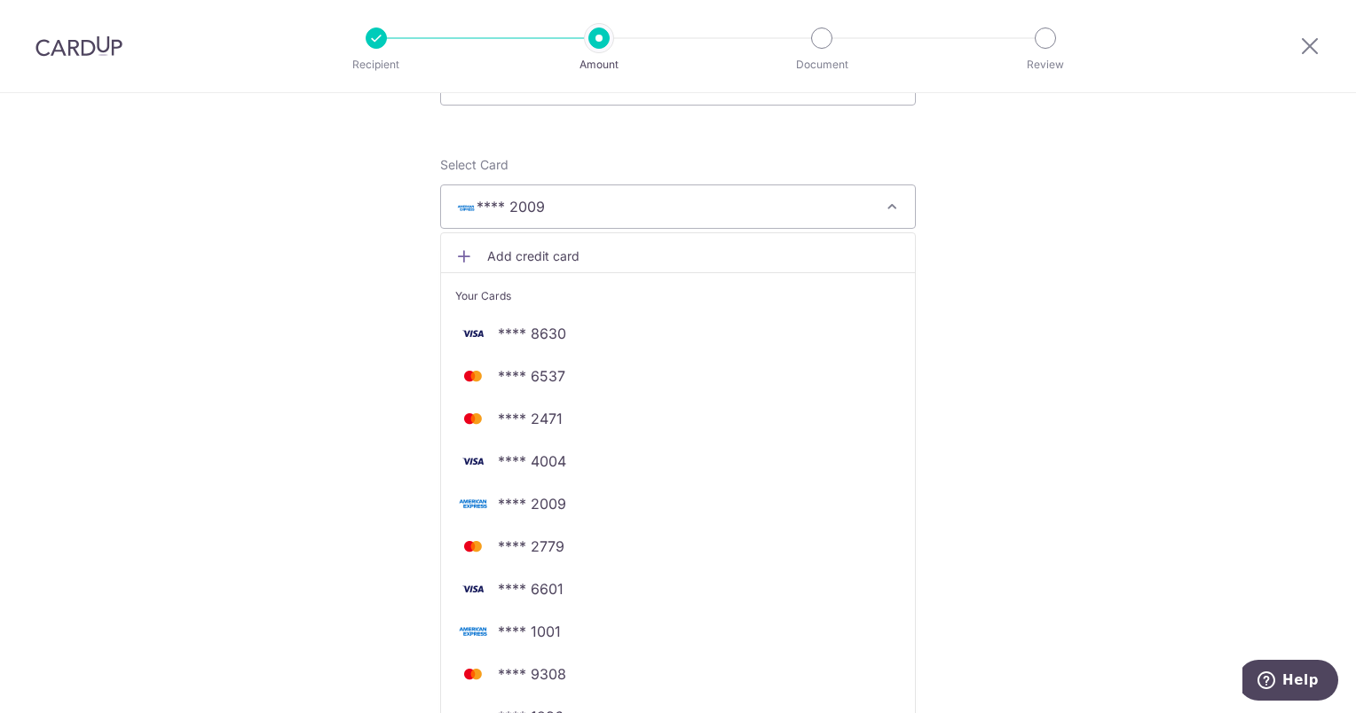
scroll to position [444, 0]
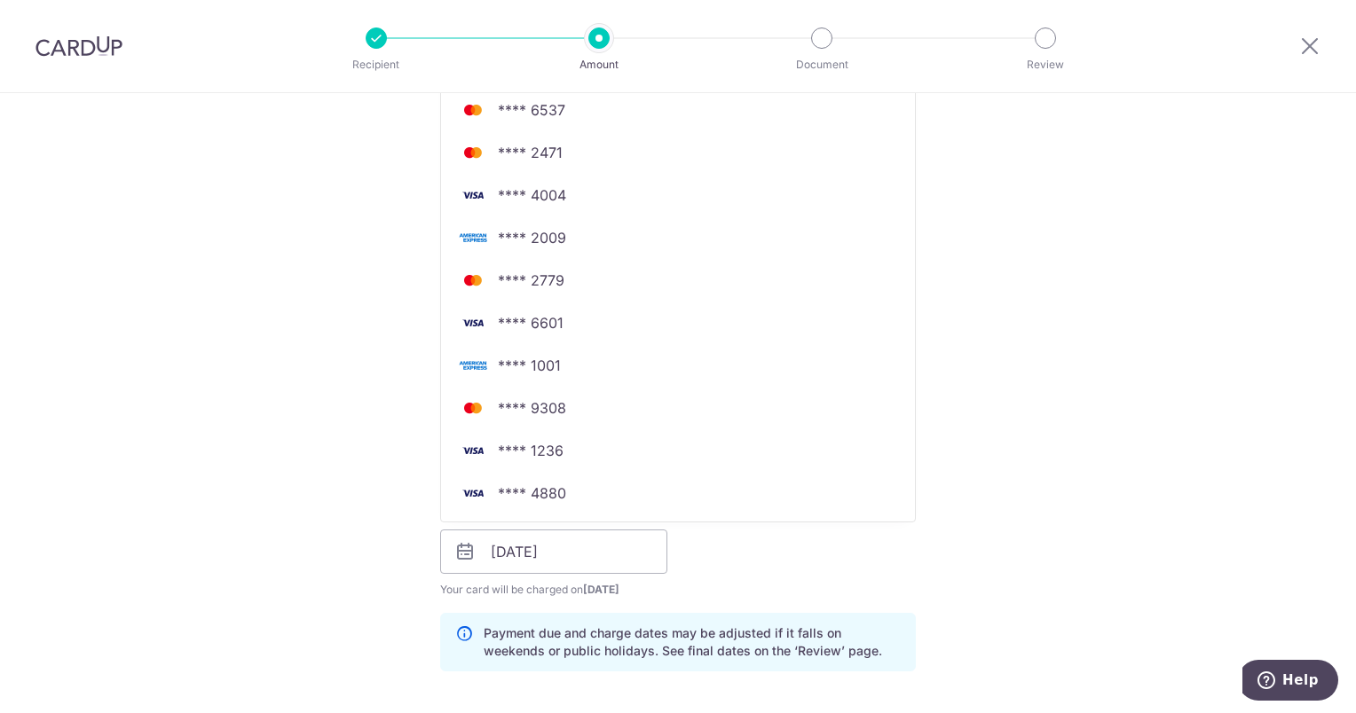
click at [1176, 383] on div "Tell us more about your payment Enter payment amount SGD 20,000.00 20000.00 Sel…" at bounding box center [678, 599] width 1356 height 1901
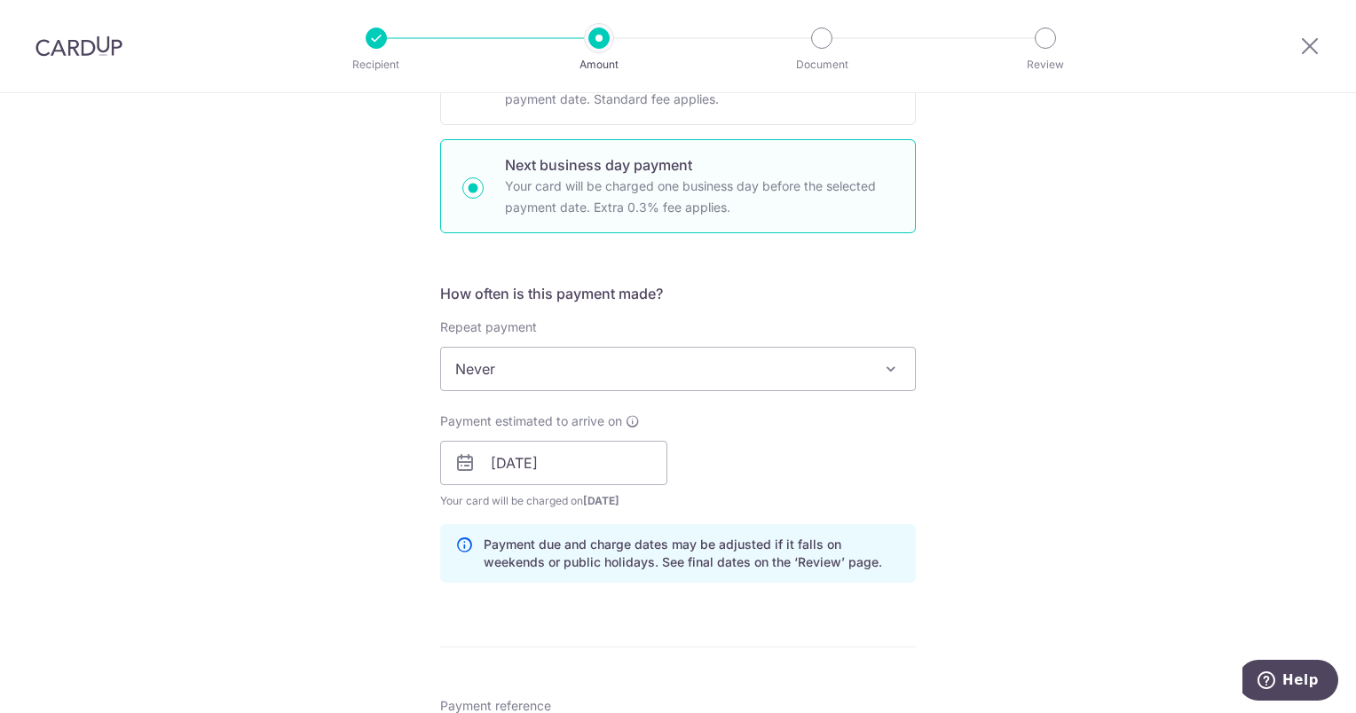
scroll to position [976, 0]
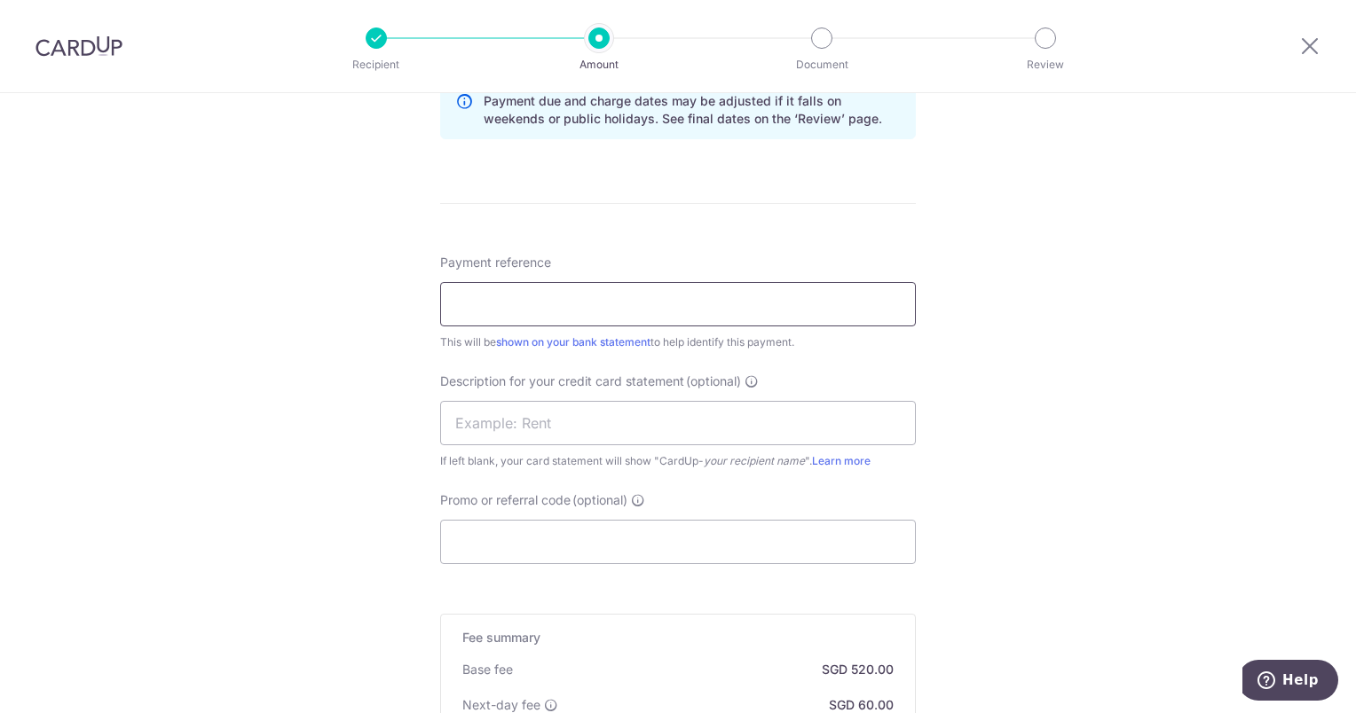
click at [475, 292] on input "Payment reference" at bounding box center [678, 304] width 476 height 44
click at [1076, 310] on div "Tell us more about your payment Enter payment amount SGD 20,000.00 20000.00 Sel…" at bounding box center [678, 67] width 1356 height 1901
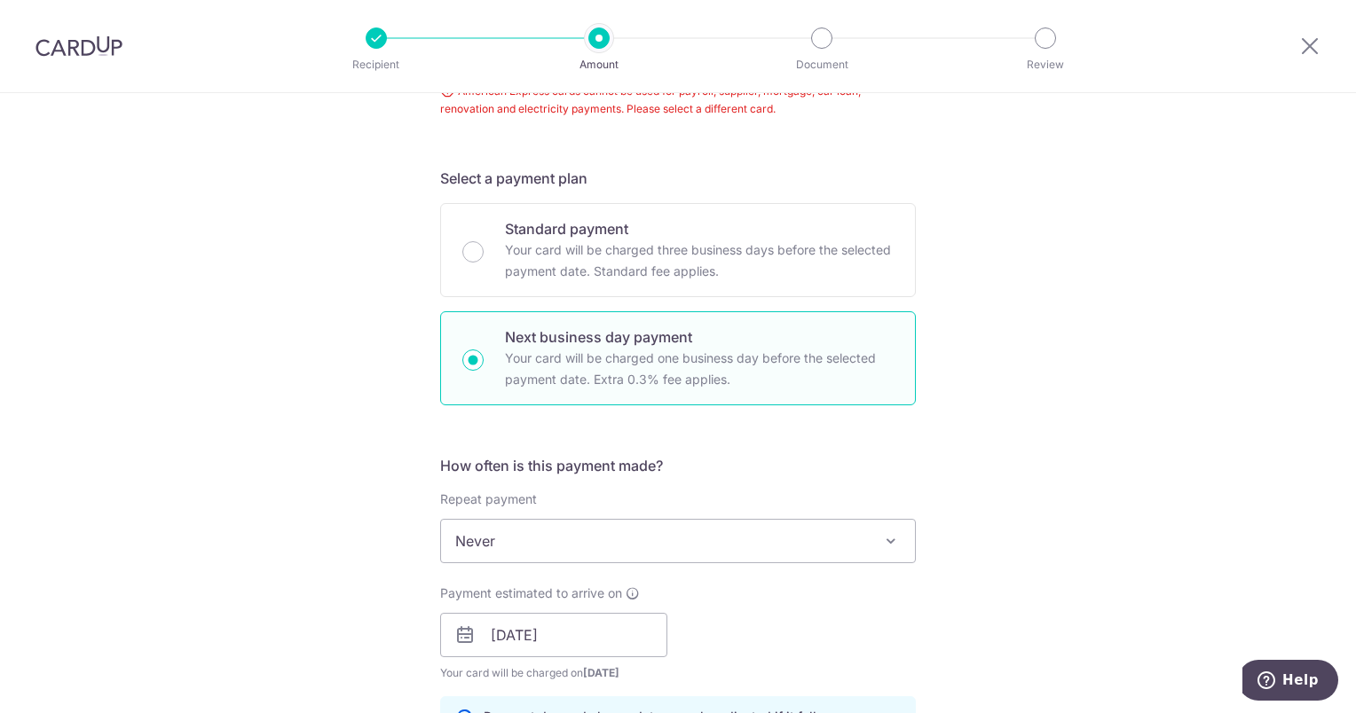
scroll to position [124, 0]
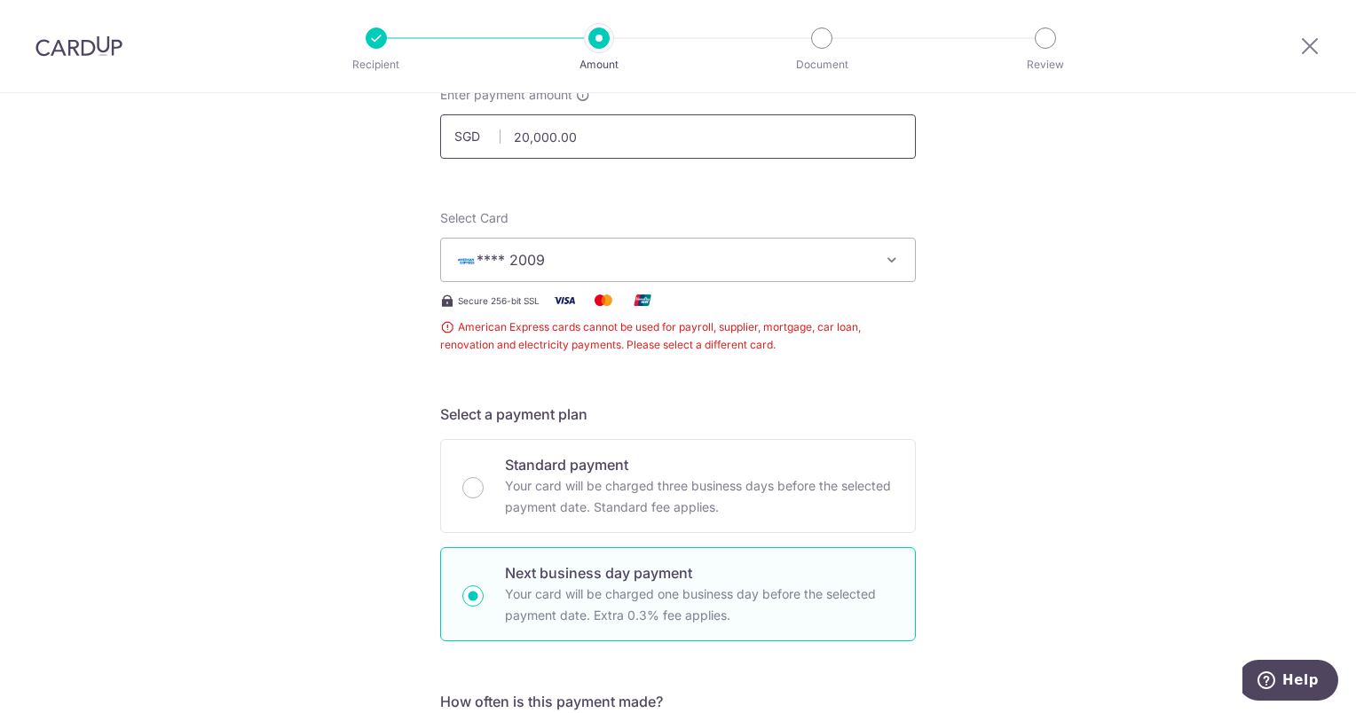
drag, startPoint x: 581, startPoint y: 138, endPoint x: 256, endPoint y: 130, distance: 324.9
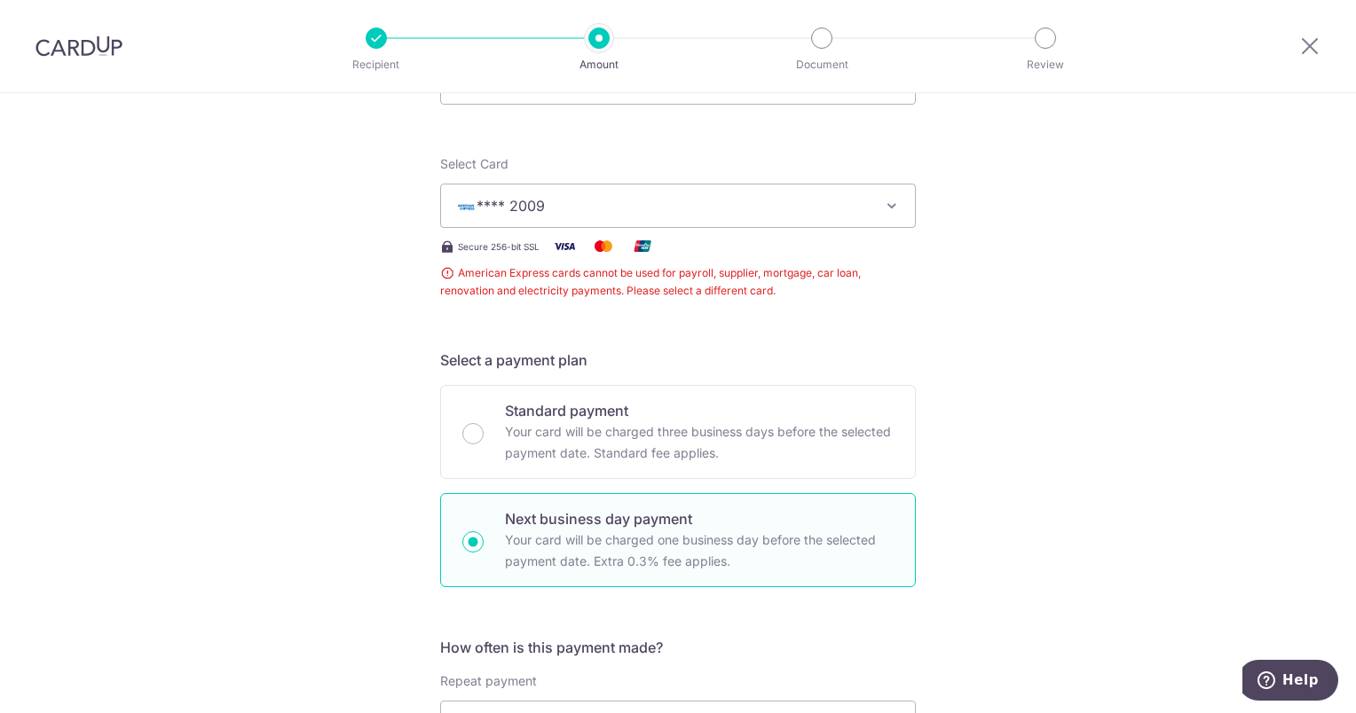
scroll to position [0, 0]
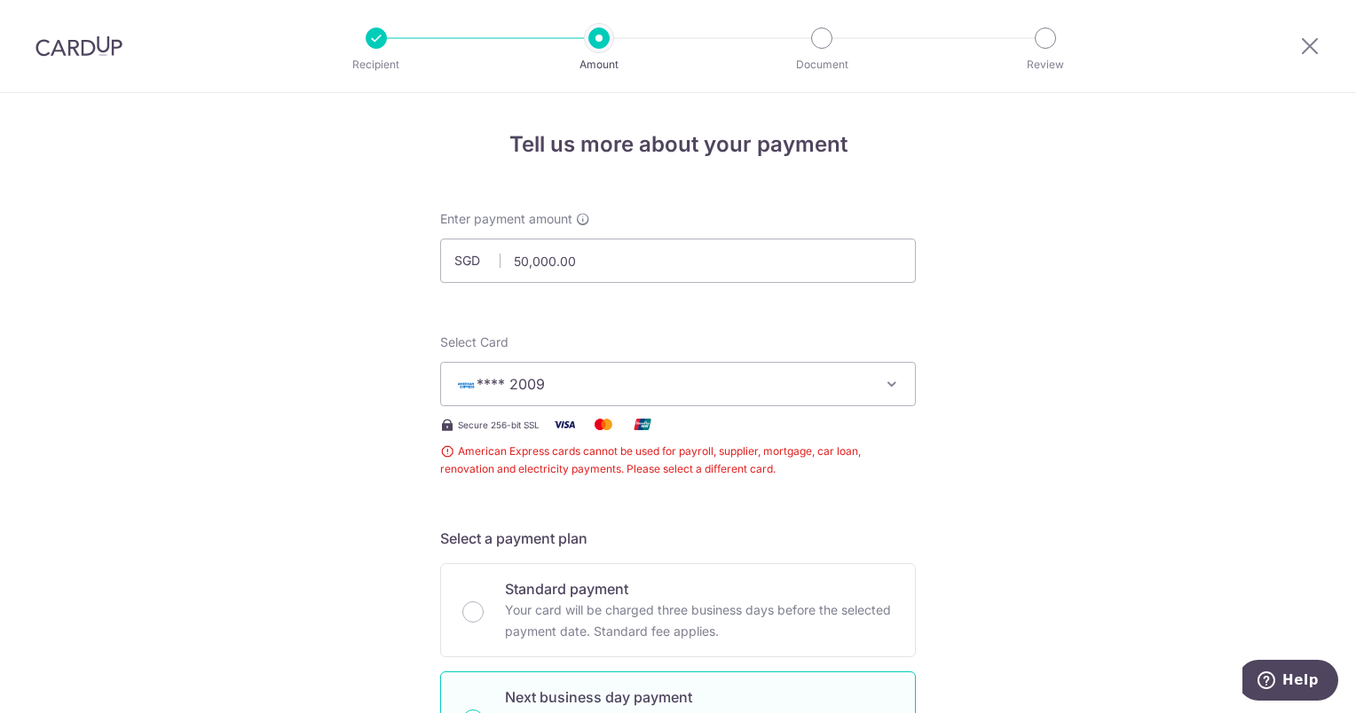
click at [866, 389] on button "**** 2009" at bounding box center [678, 384] width 476 height 44
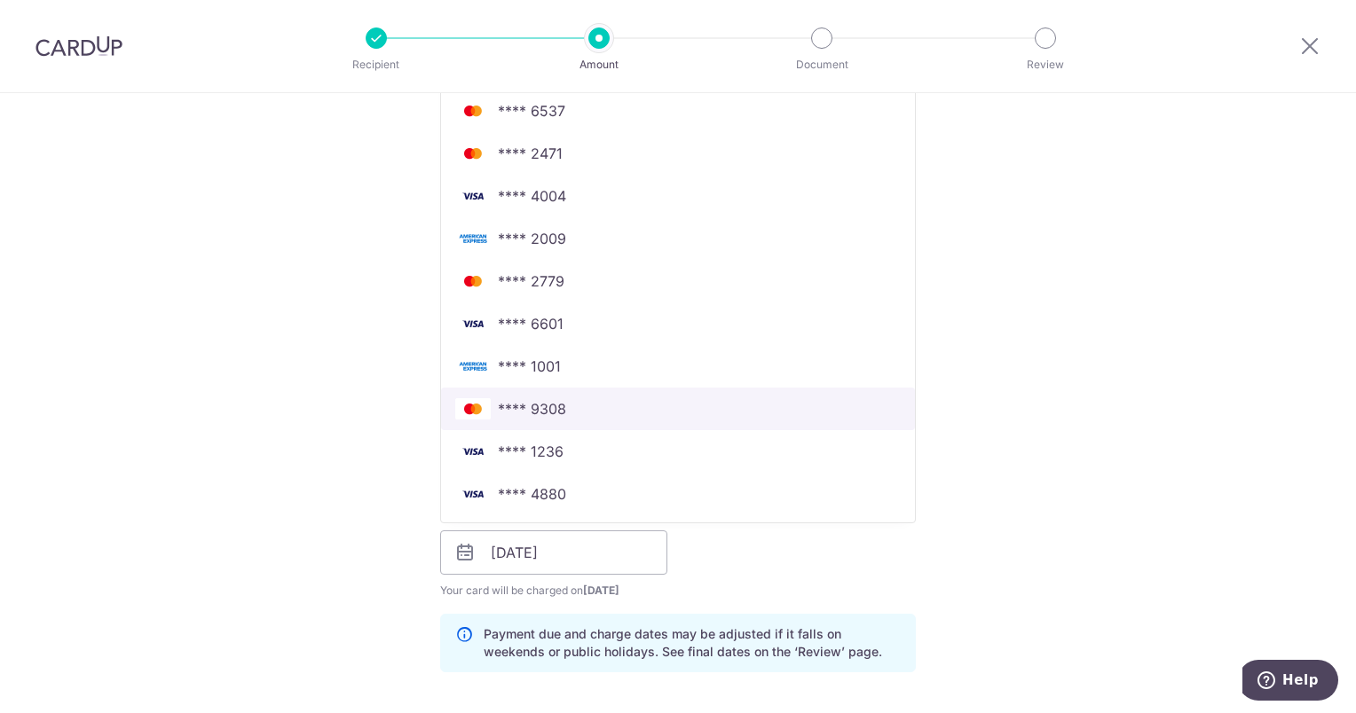
scroll to position [444, 0]
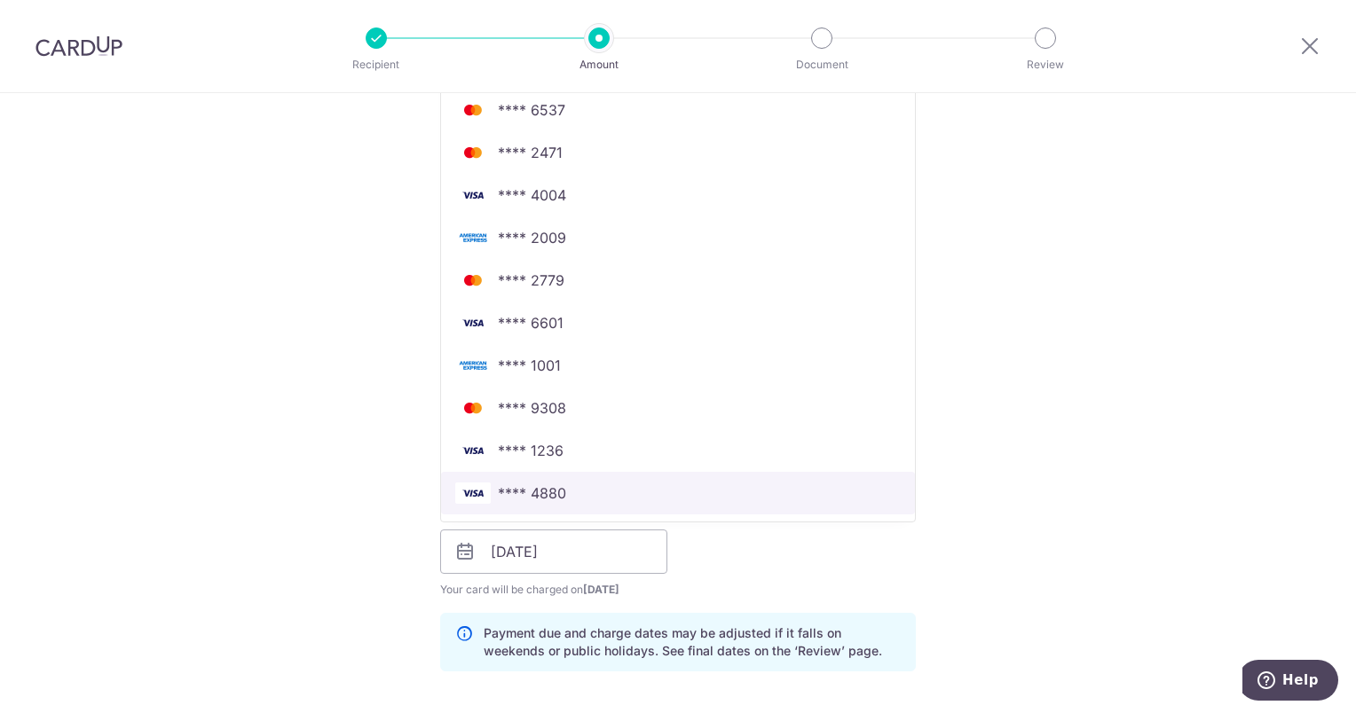
click at [746, 475] on link "**** 4880" at bounding box center [678, 493] width 474 height 43
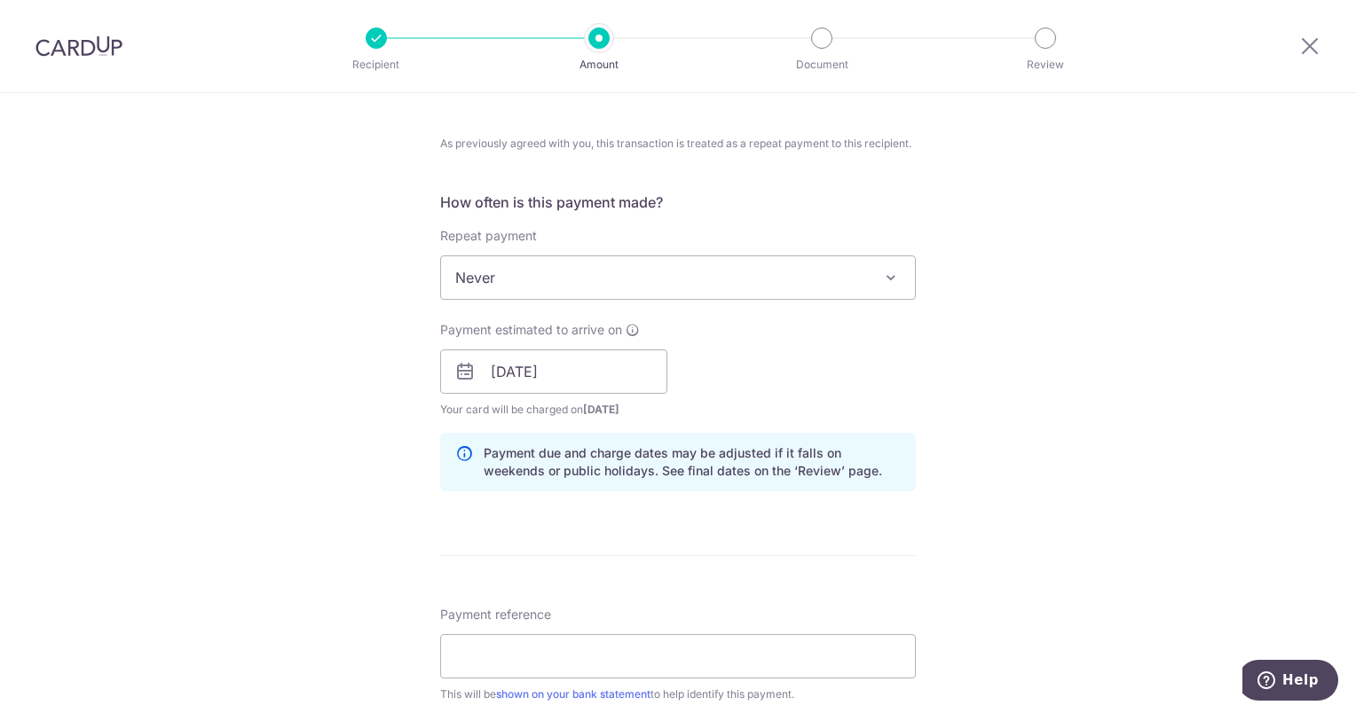
scroll to position [674, 0]
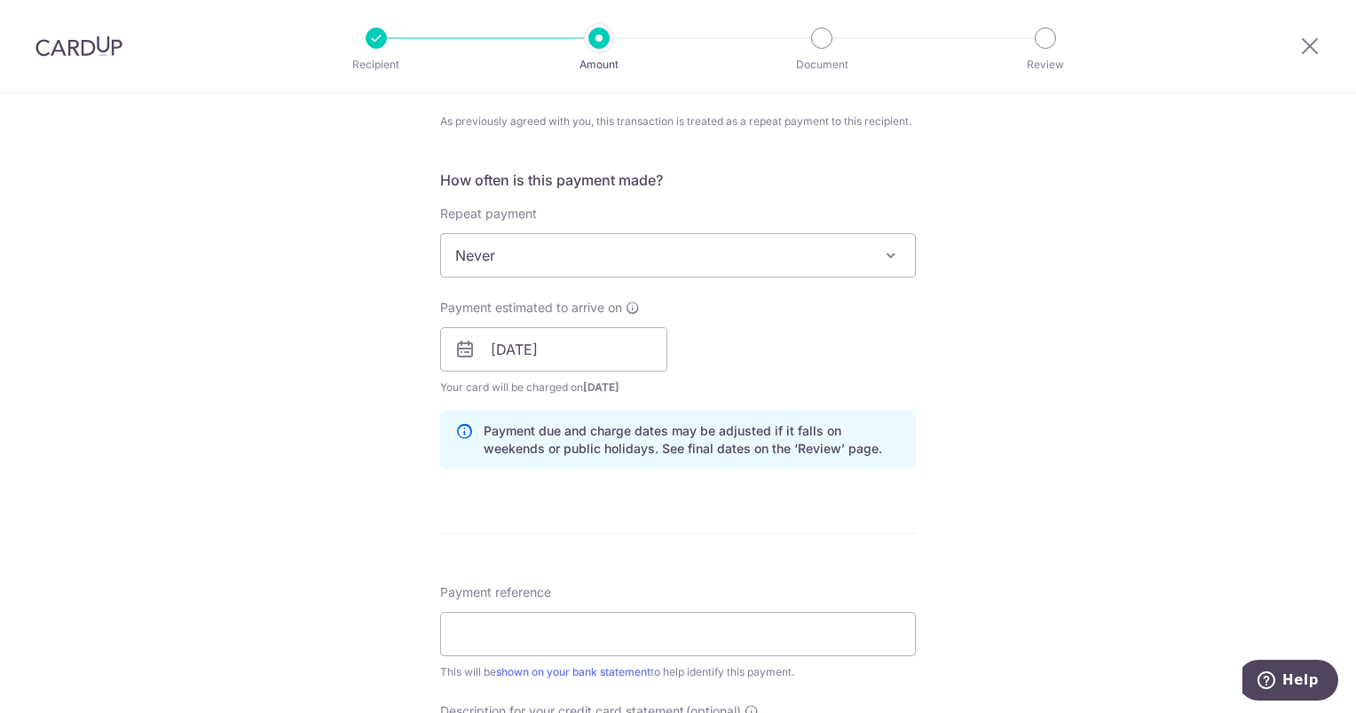
click at [763, 259] on span "Never" at bounding box center [678, 255] width 474 height 43
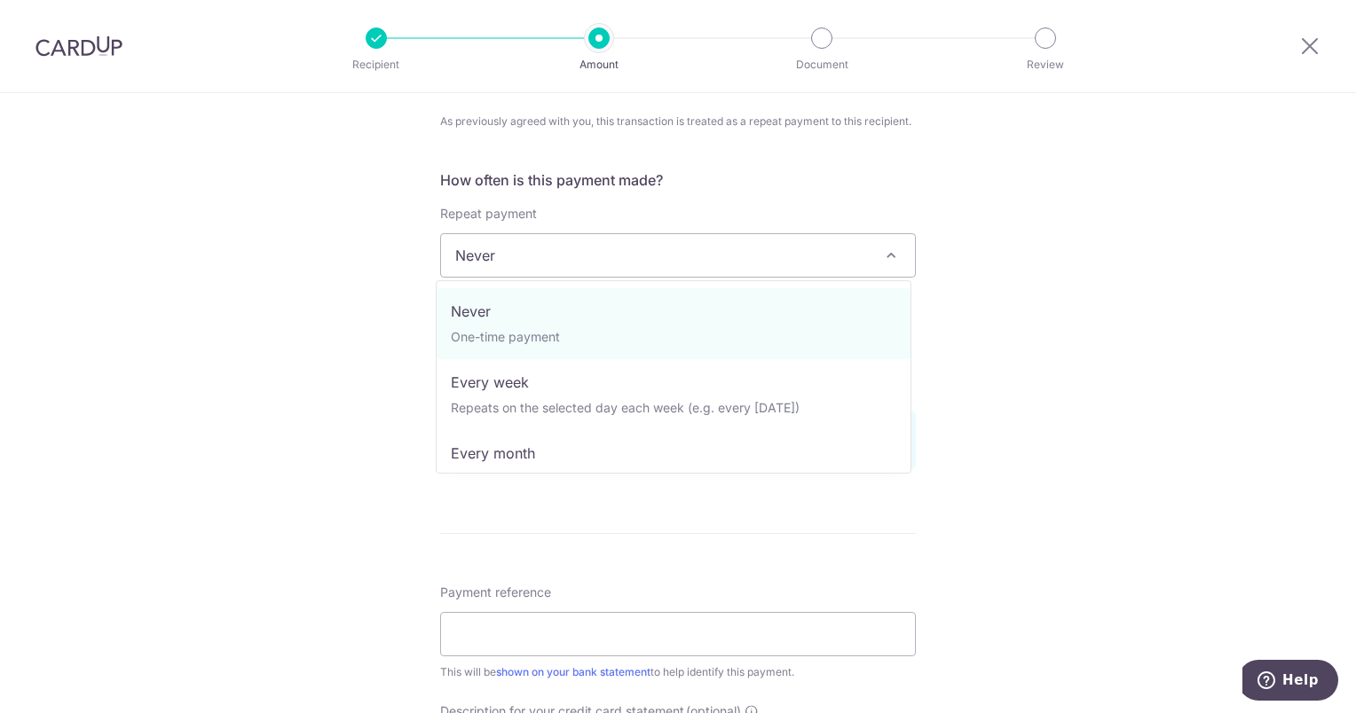
click at [763, 259] on span "Never" at bounding box center [678, 255] width 474 height 43
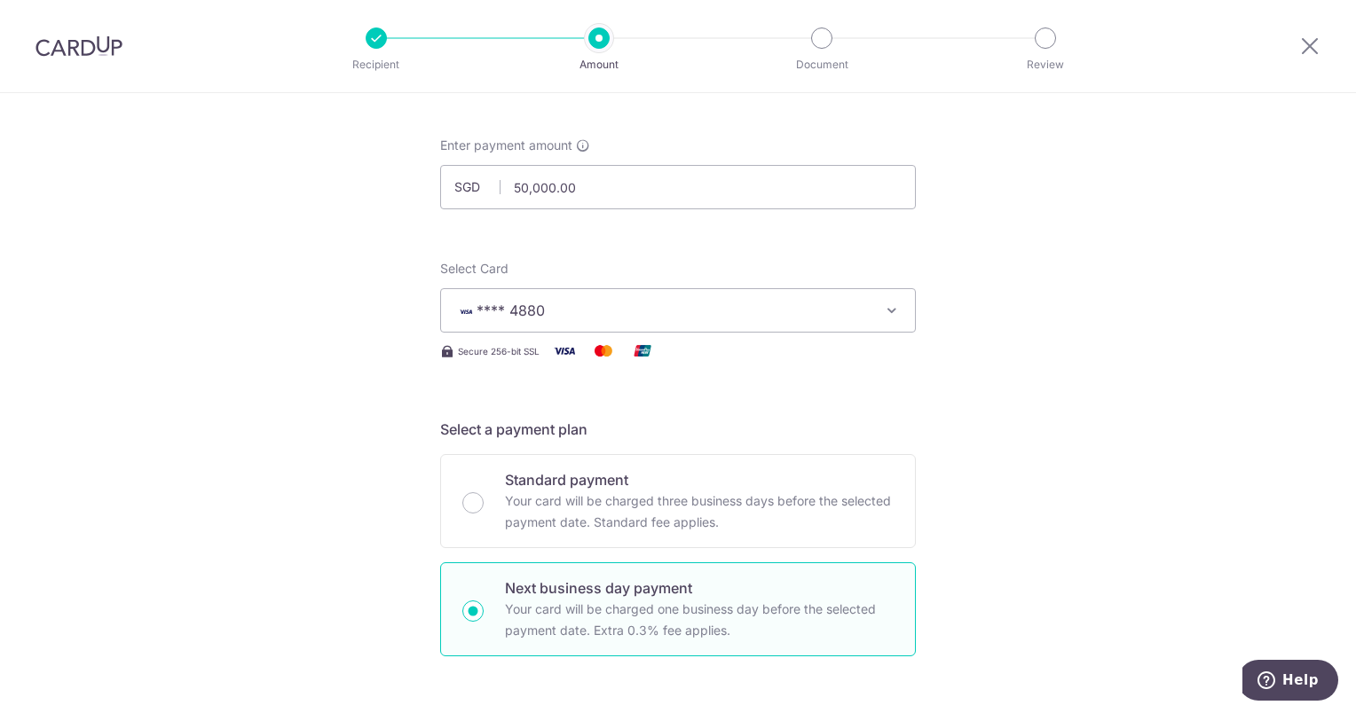
scroll to position [0, 0]
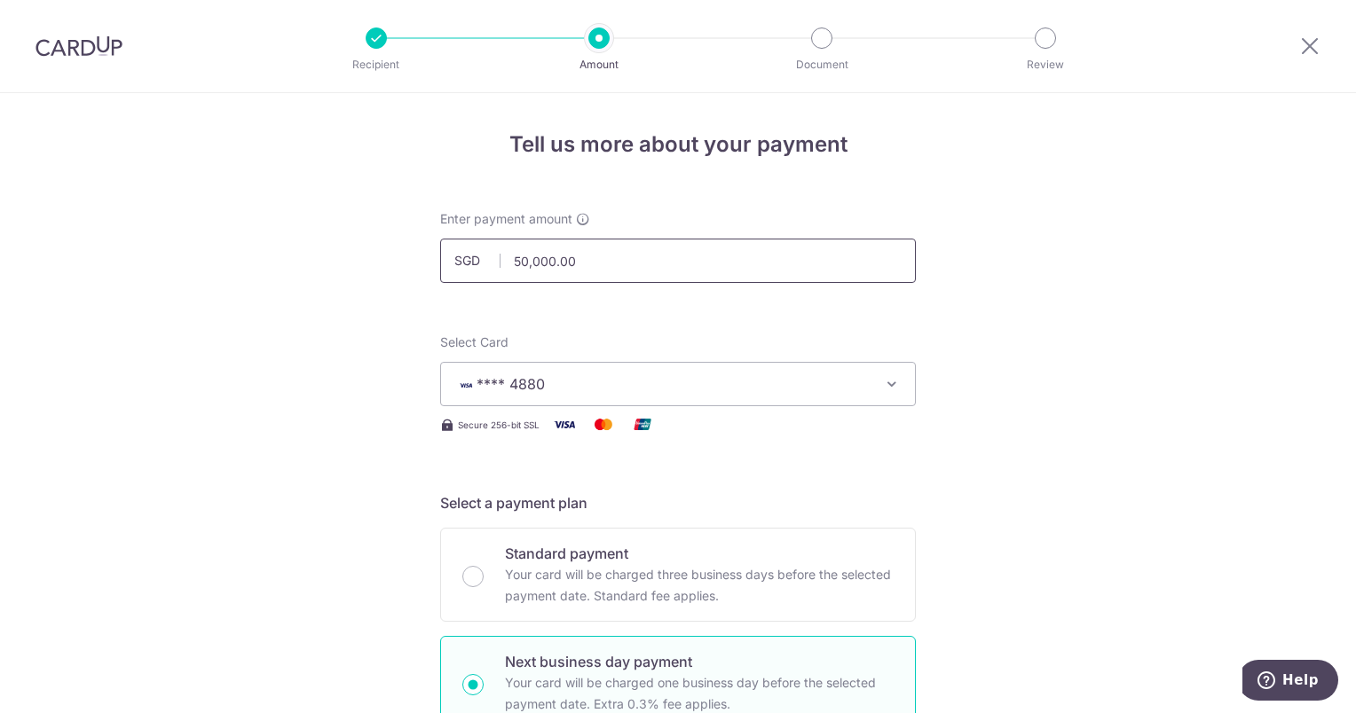
drag, startPoint x: 586, startPoint y: 264, endPoint x: 220, endPoint y: 260, distance: 365.6
type input "20,000.00"
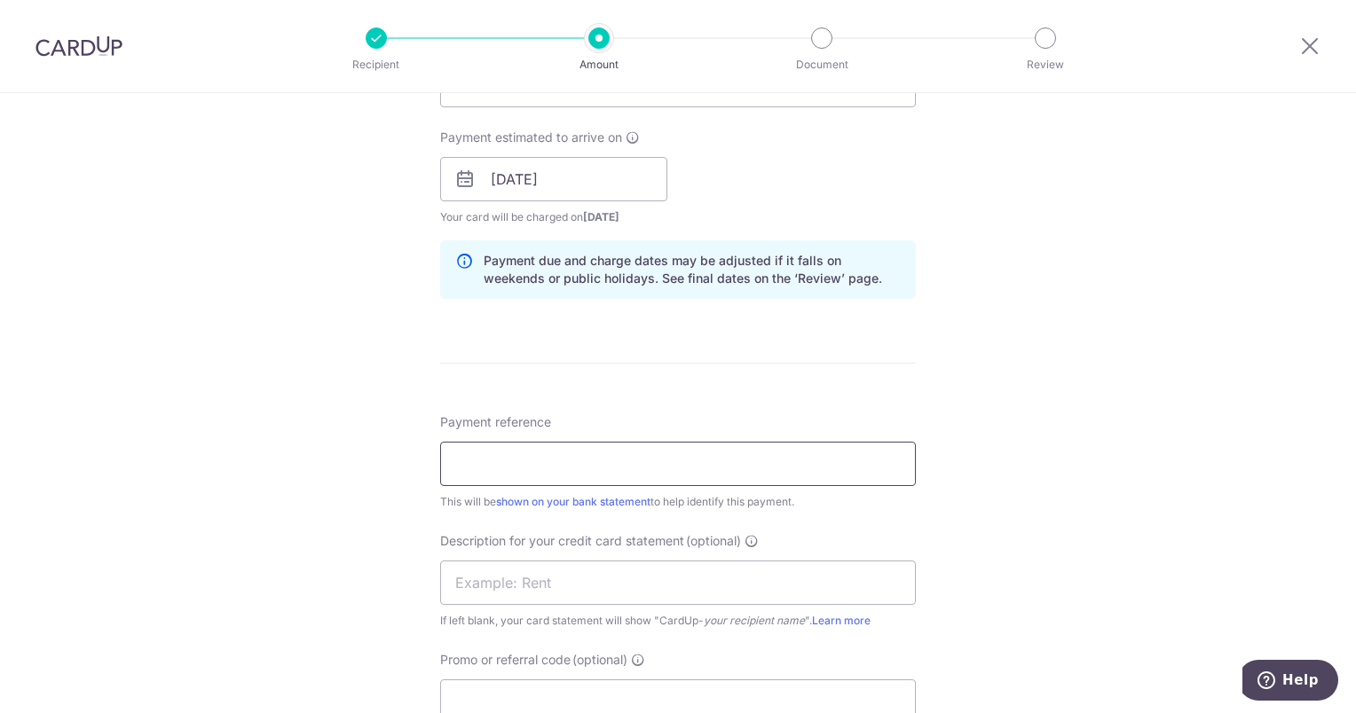
scroll to position [887, 0]
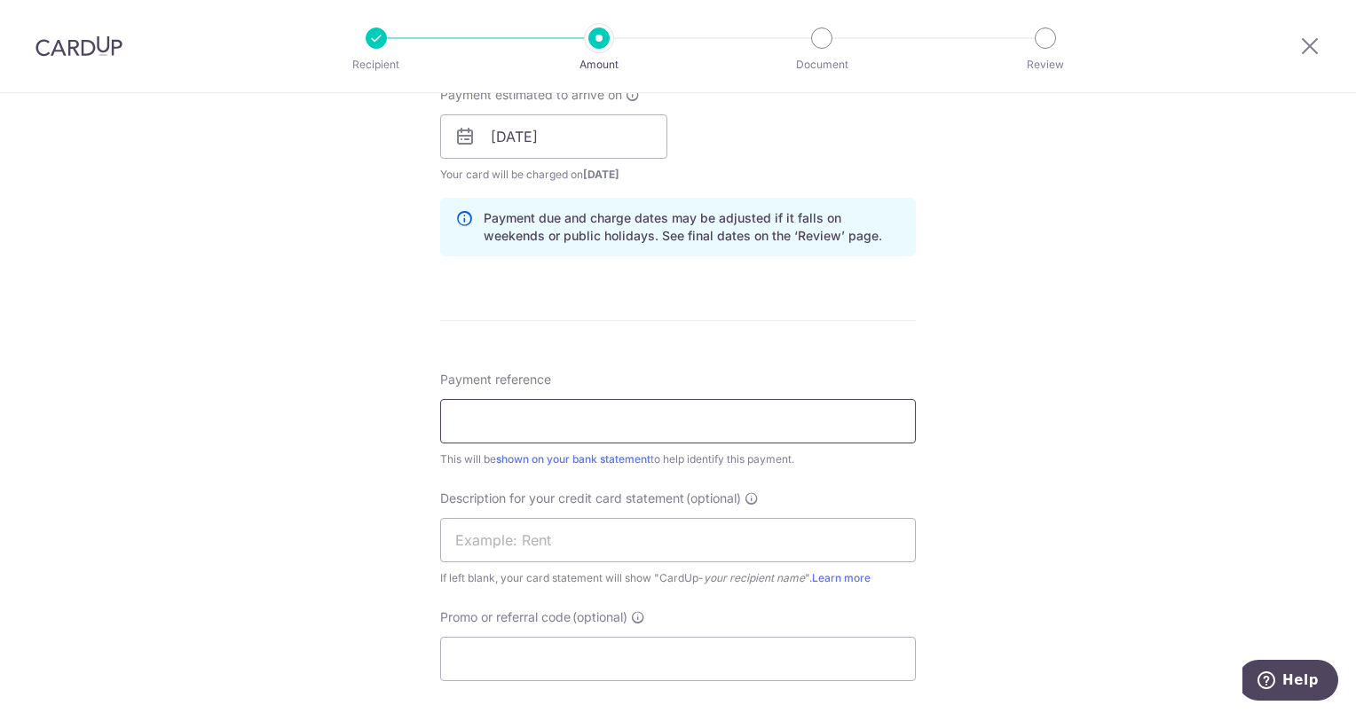
click at [538, 433] on input "Payment reference" at bounding box center [678, 421] width 476 height 44
type input "CPF"
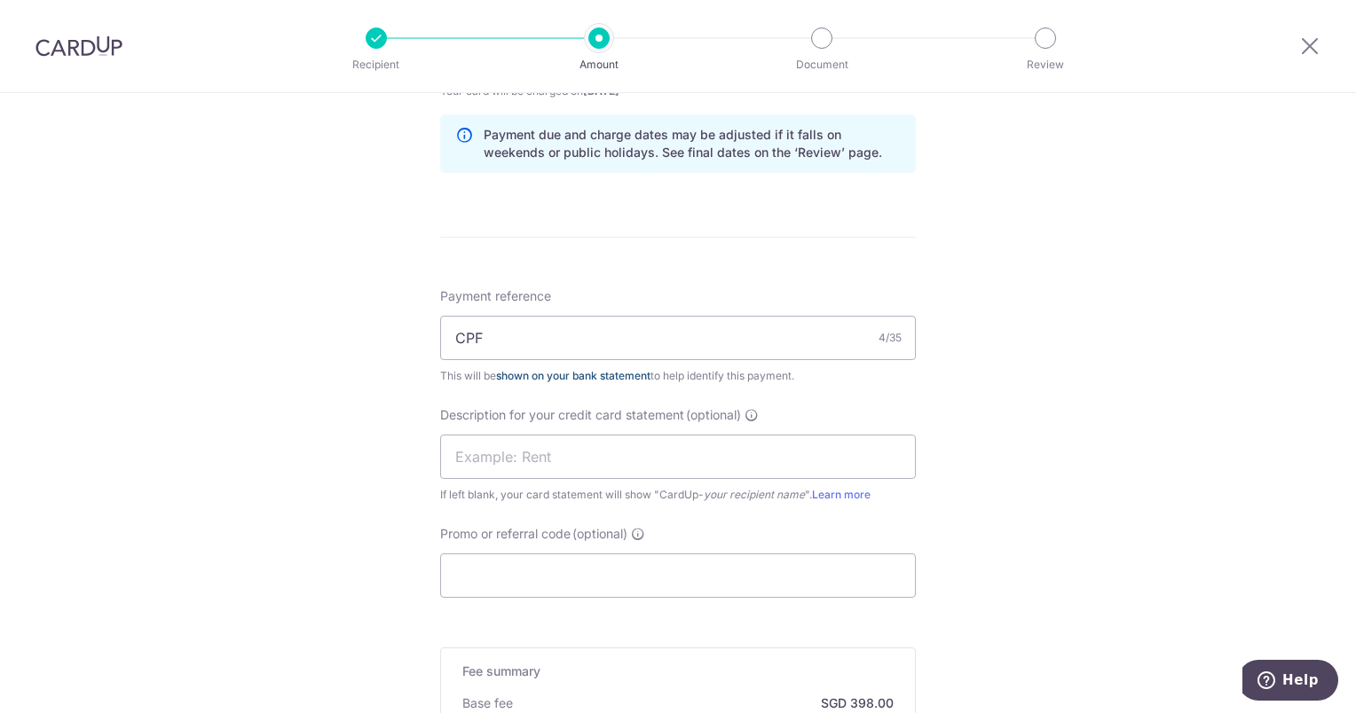
scroll to position [1065, 0]
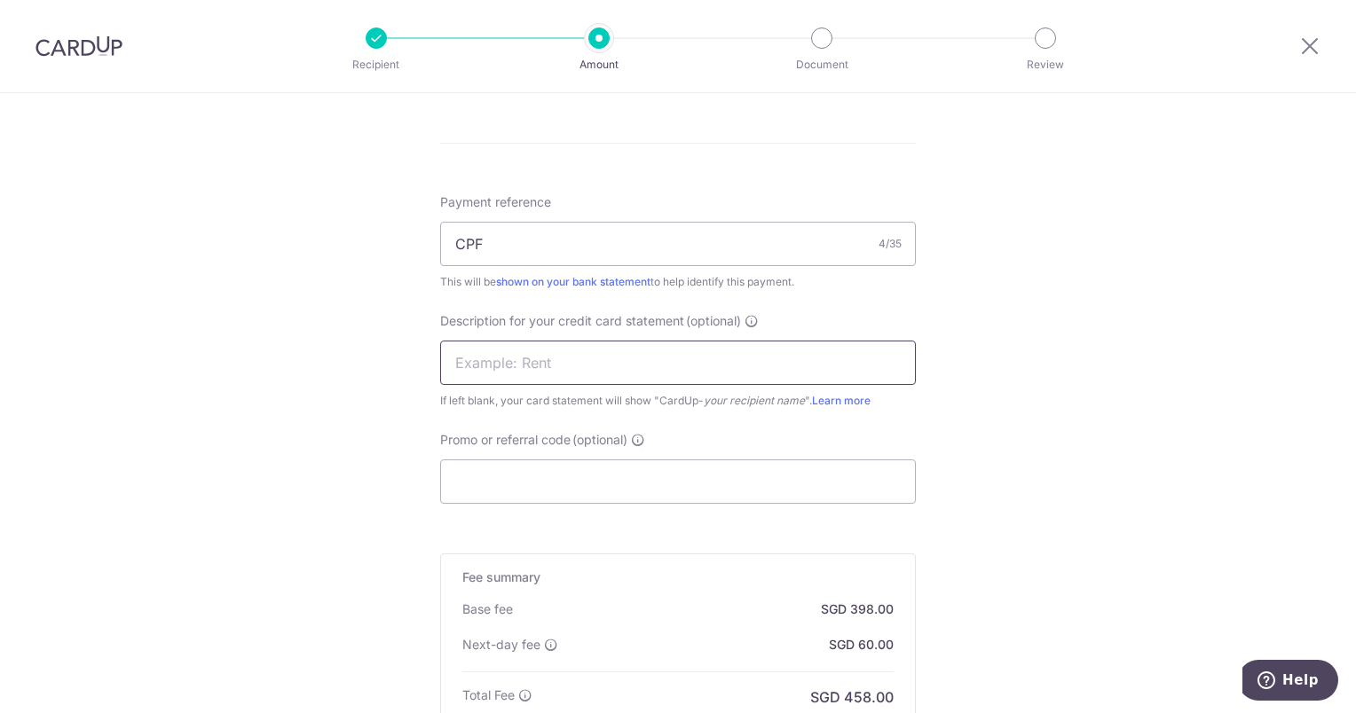
click at [540, 369] on input "text" at bounding box center [678, 363] width 476 height 44
type input "CPF"
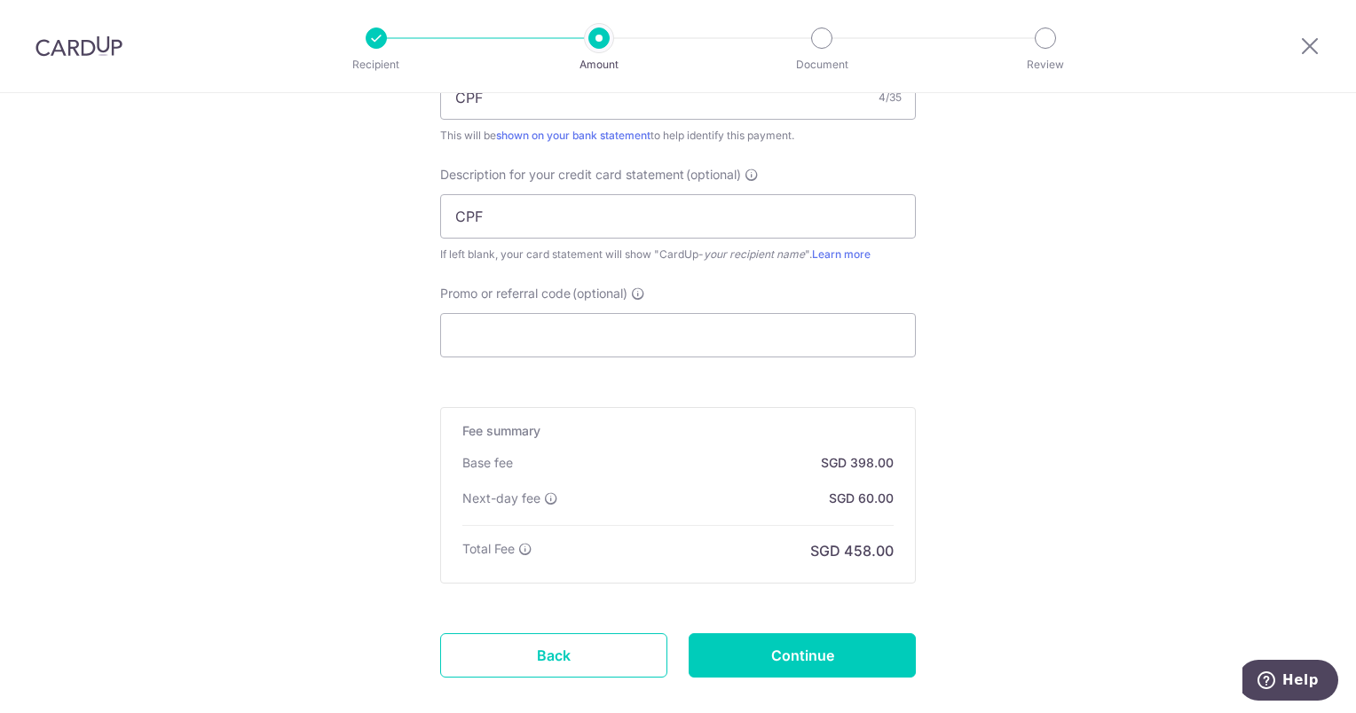
scroll to position [1306, 0]
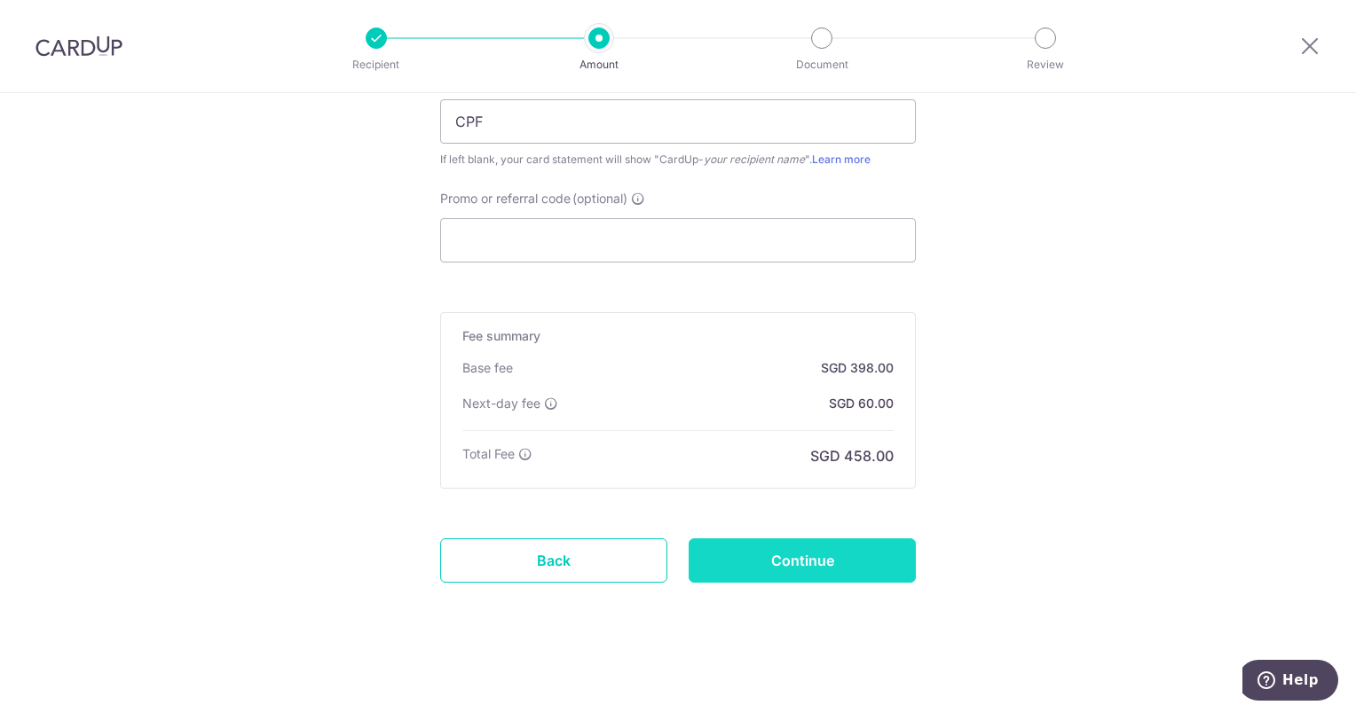
click at [840, 567] on input "Continue" at bounding box center [802, 561] width 227 height 44
type input "Create Schedule"
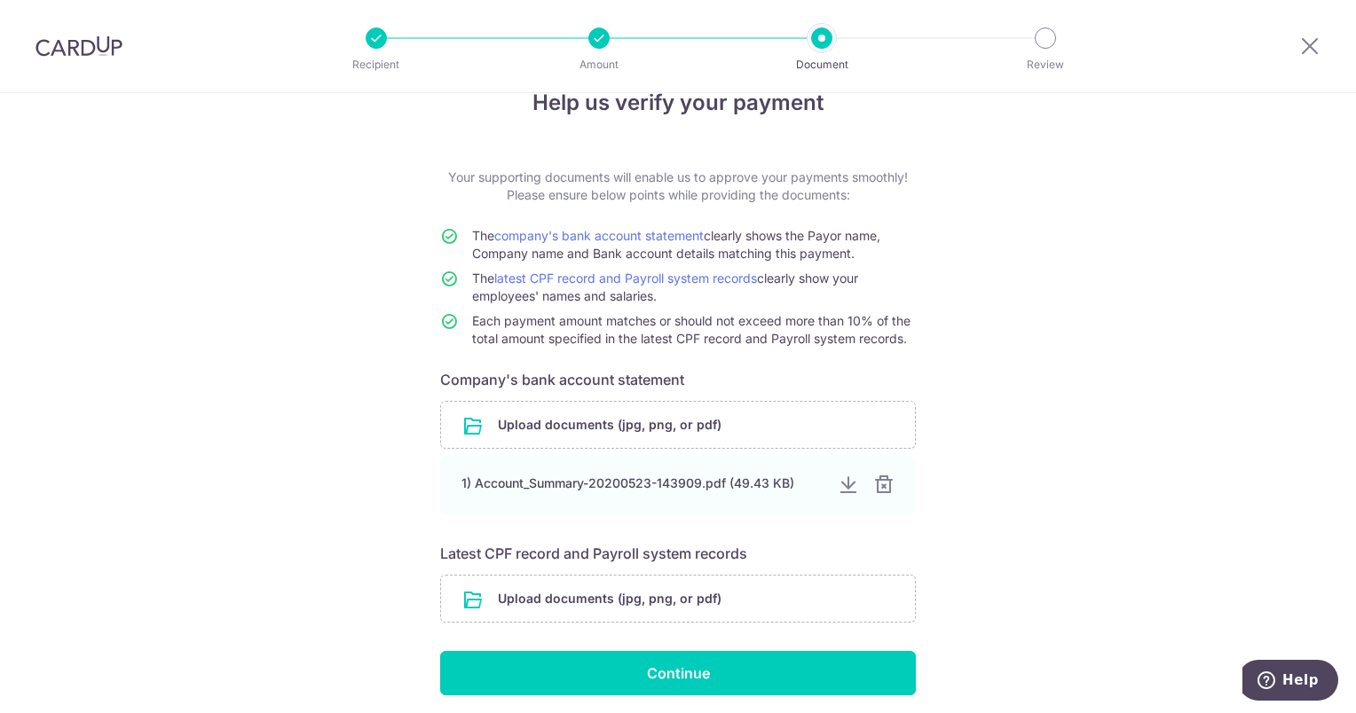
scroll to position [106, 0]
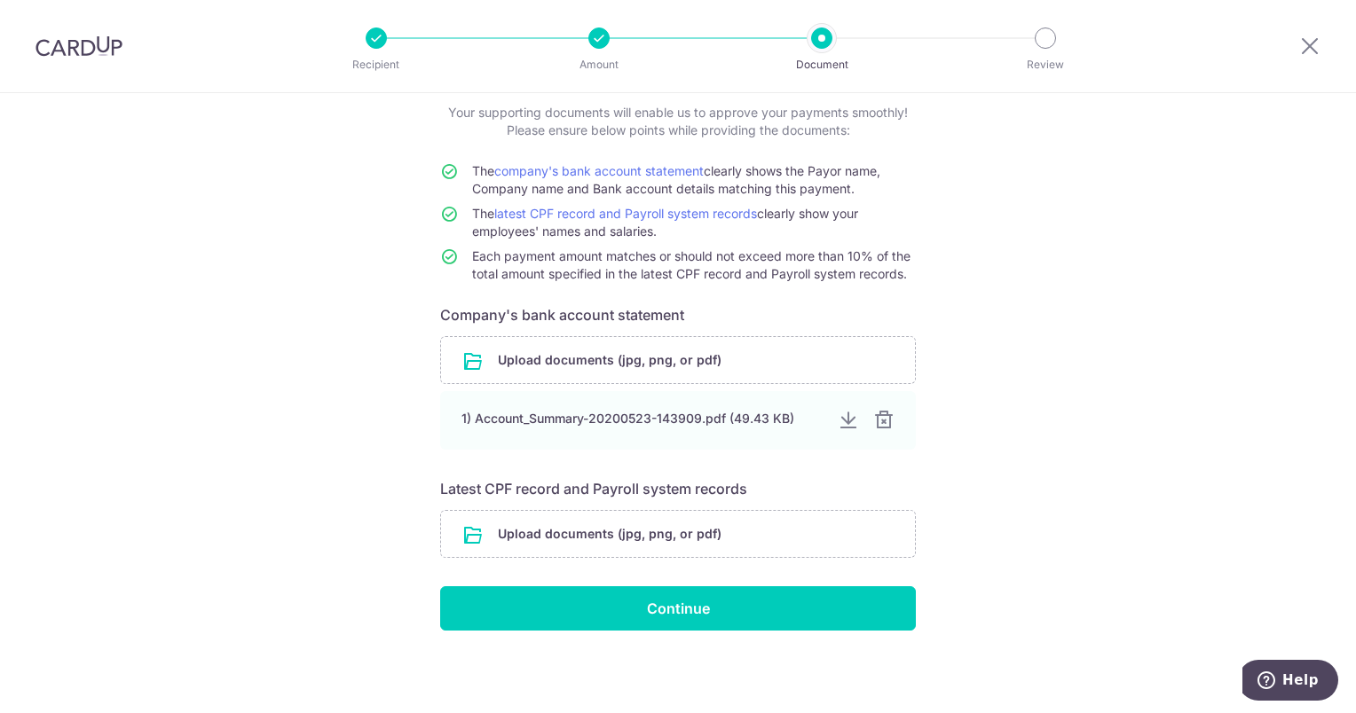
click at [1235, 550] on div "Help us verify your payment Your supporting documents will enable us to approve…" at bounding box center [678, 351] width 1356 height 728
click at [842, 420] on div at bounding box center [847, 420] width 21 height 21
click at [561, 524] on input "file" at bounding box center [678, 534] width 474 height 46
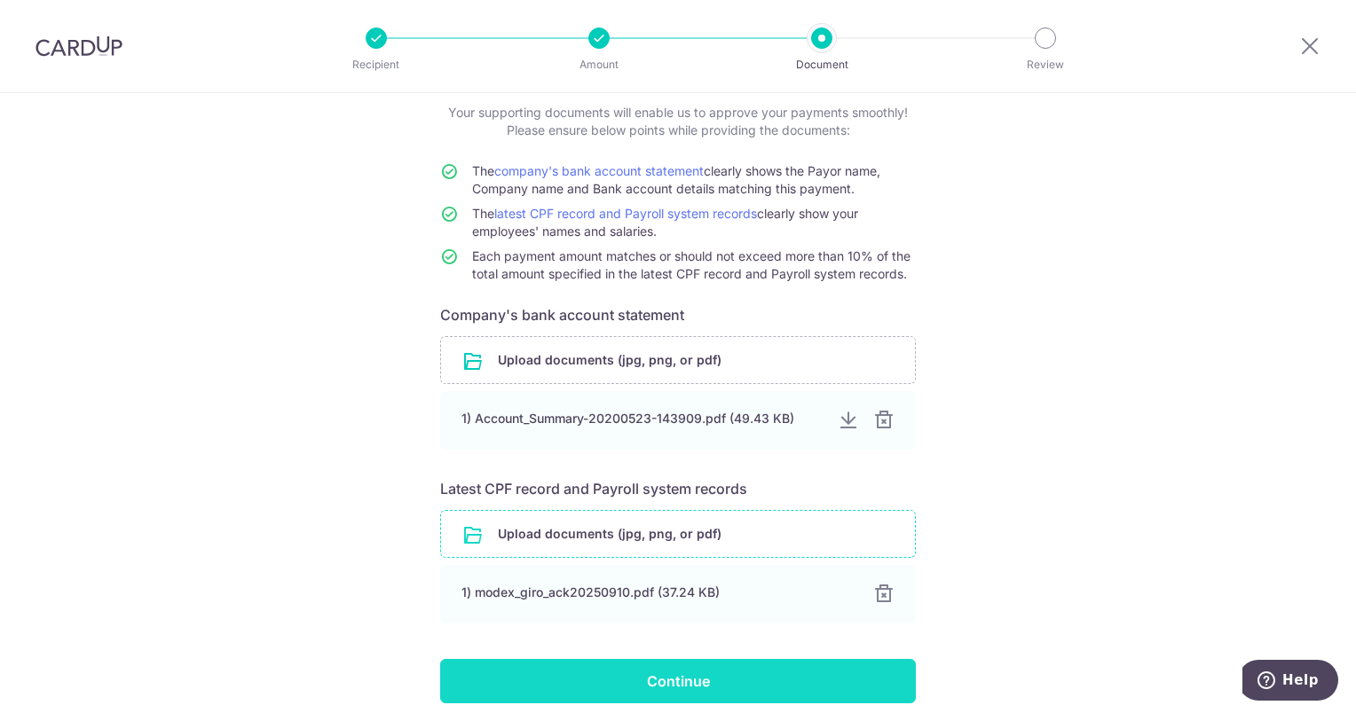
scroll to position [178, 0]
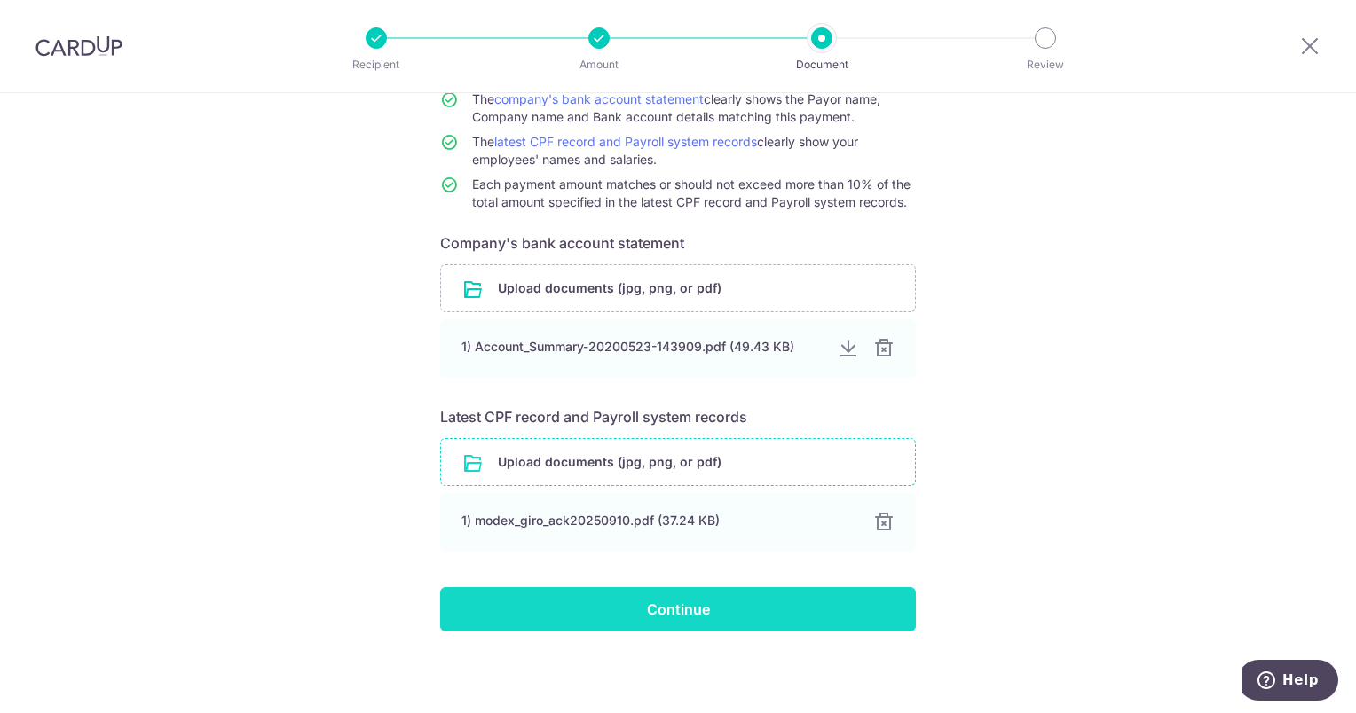
click at [696, 616] on input "Continue" at bounding box center [678, 609] width 476 height 44
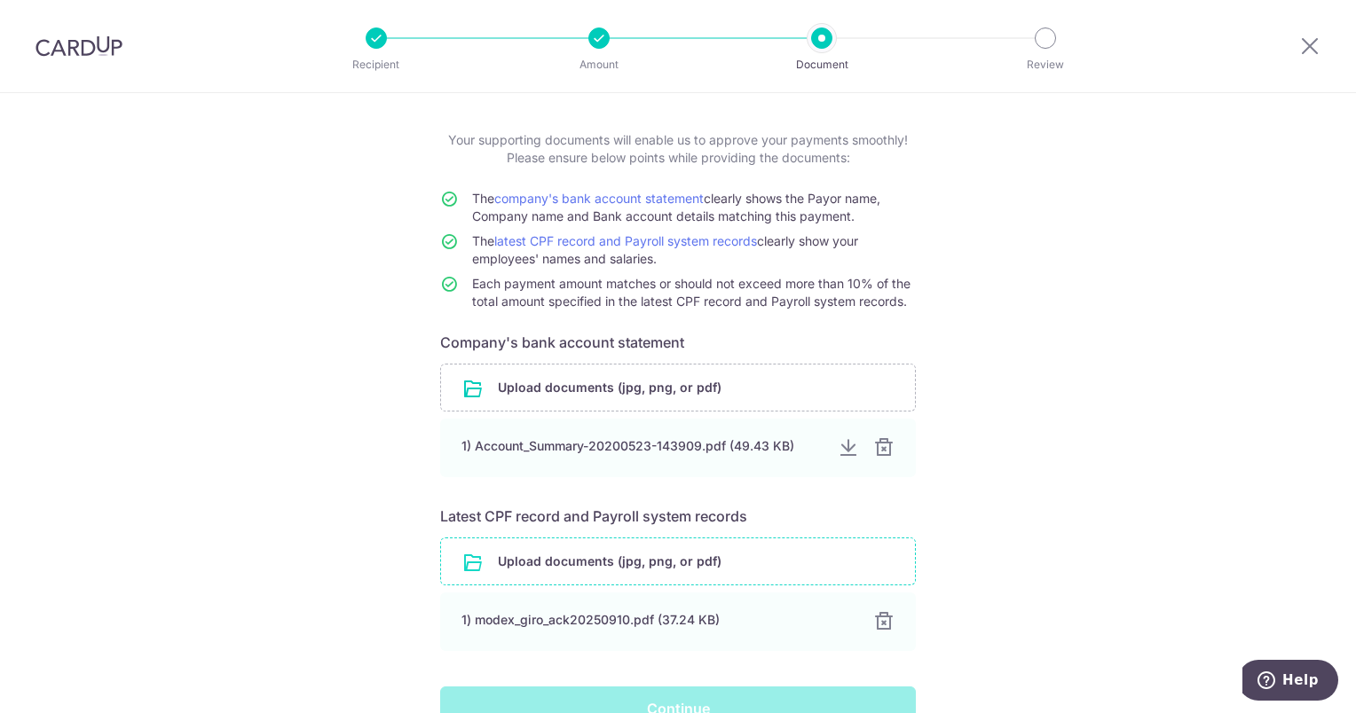
scroll to position [0, 0]
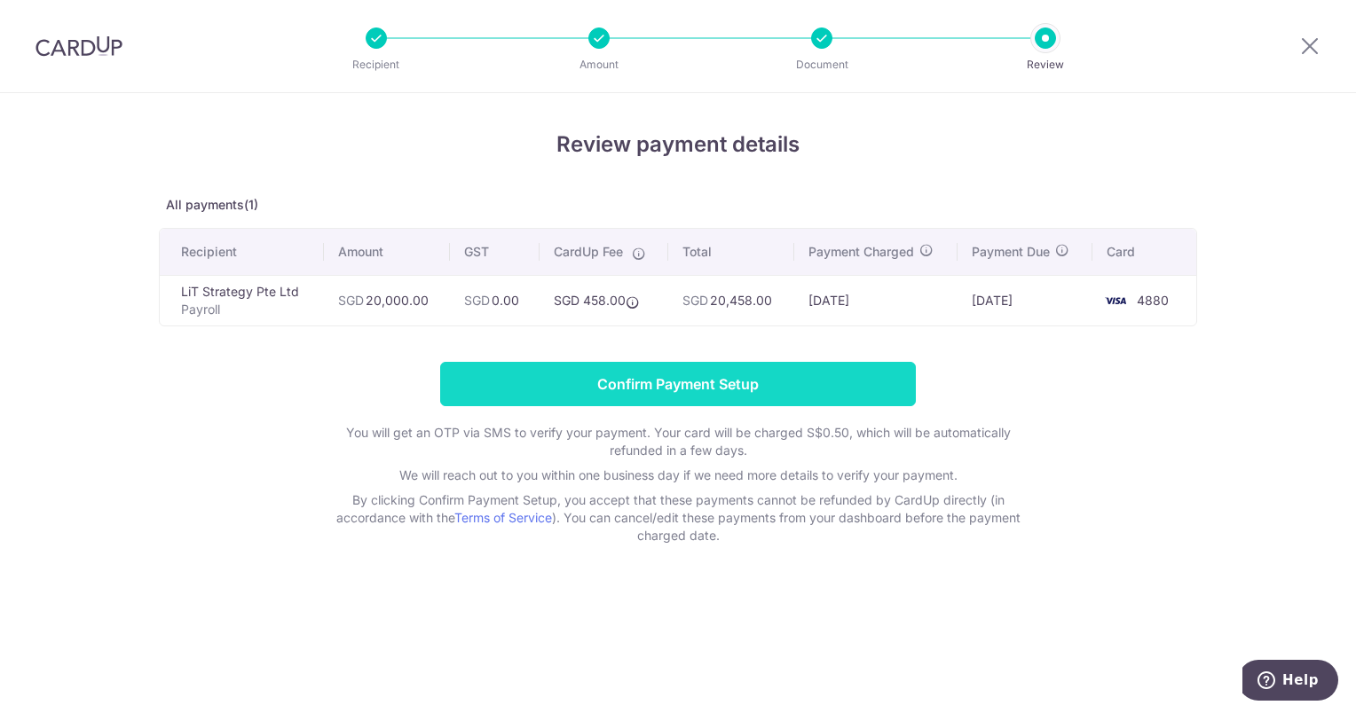
click at [831, 386] on input "Confirm Payment Setup" at bounding box center [678, 384] width 476 height 44
